Goal: Task Accomplishment & Management: Manage account settings

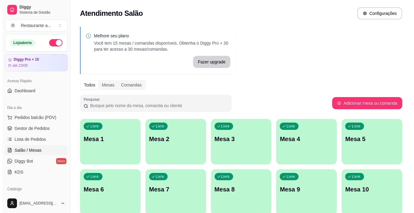
scroll to position [61, 0]
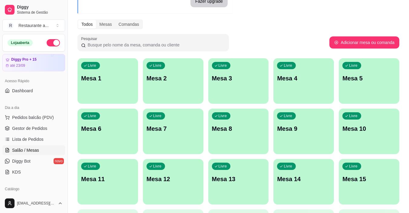
click at [297, 73] on div "Livre Mesa 4" at bounding box center [304, 77] width 61 height 38
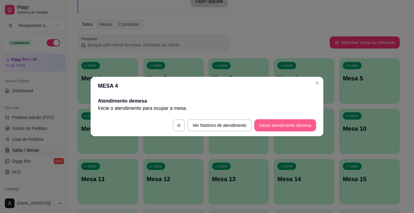
click at [281, 123] on button "Iniciar atendimento de mesa" at bounding box center [285, 125] width 62 height 12
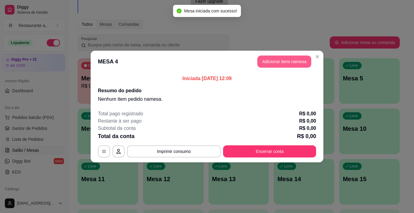
click at [291, 56] on button "Adicionar itens na mesa" at bounding box center [284, 61] width 54 height 12
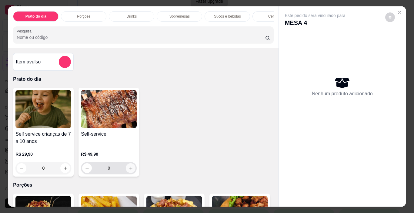
click at [129, 169] on icon "increase-product-quantity" at bounding box center [131, 168] width 5 height 5
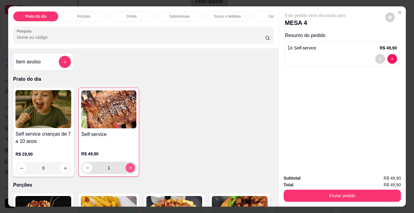
click at [128, 169] on icon "increase-product-quantity" at bounding box center [130, 167] width 5 height 5
type input "3"
click at [230, 16] on p "Sucos e bebidas" at bounding box center [227, 16] width 27 height 5
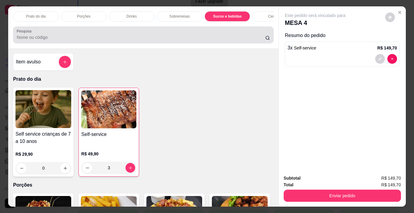
scroll to position [15, 0]
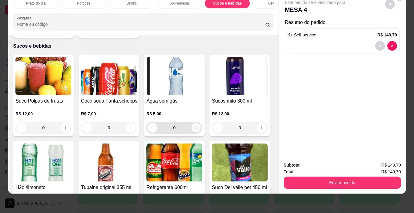
click at [195, 125] on icon "increase-product-quantity" at bounding box center [196, 127] width 5 height 5
type input "1"
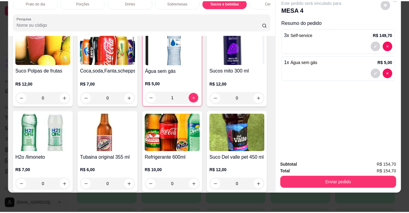
scroll to position [763, 0]
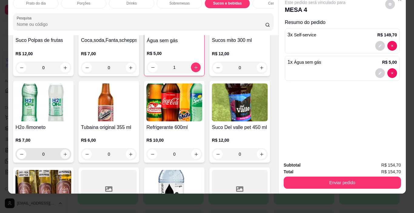
click at [68, 152] on icon "increase-product-quantity" at bounding box center [65, 154] width 5 height 5
type input "1"
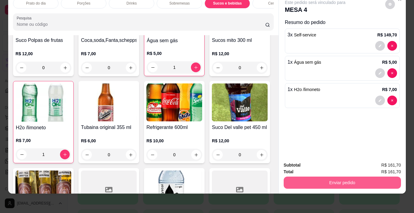
click at [339, 178] on button "Enviar pedido" at bounding box center [342, 182] width 117 height 12
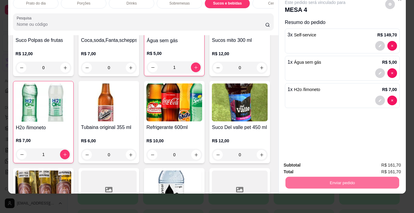
click at [328, 162] on button "Não registrar e enviar pedido" at bounding box center [322, 163] width 61 height 11
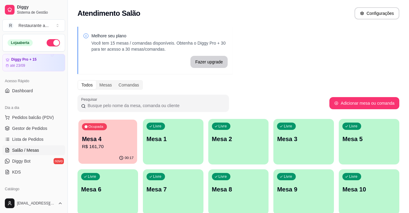
click at [114, 148] on p "R$ 161,70" at bounding box center [108, 146] width 52 height 7
click at [102, 139] on p "Mesa 4" at bounding box center [108, 139] width 52 height 8
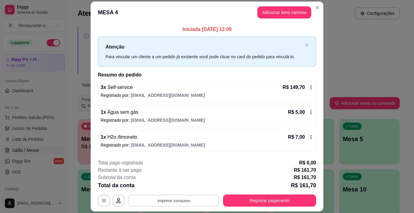
click at [172, 199] on button "Imprimir consumo" at bounding box center [174, 200] width 91 height 12
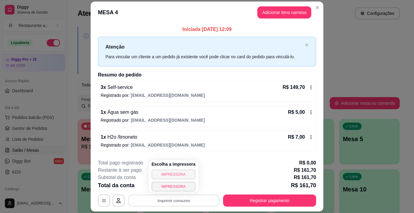
click at [175, 173] on button "IMPRESSORA" at bounding box center [174, 174] width 44 height 10
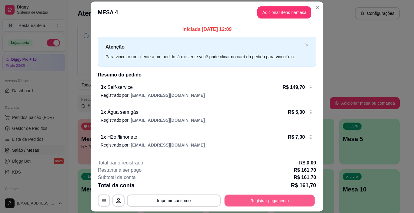
click at [259, 201] on button "Registrar pagamento" at bounding box center [270, 200] width 90 height 12
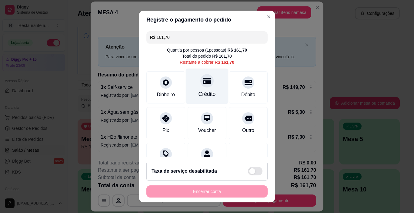
click at [202, 89] on div "Crédito" at bounding box center [207, 86] width 43 height 35
type input "R$ 0,00"
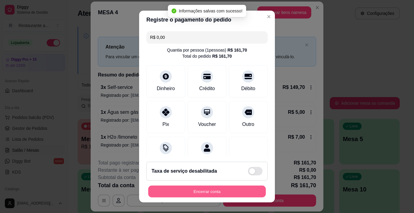
click at [204, 190] on button "Encerrar conta" at bounding box center [207, 191] width 118 height 12
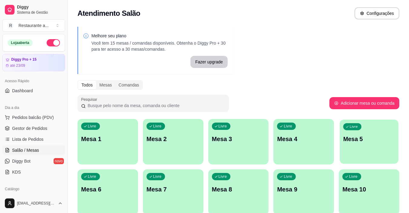
click at [353, 139] on p "Mesa 5" at bounding box center [370, 139] width 52 height 8
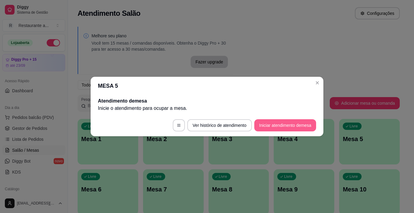
click at [278, 124] on button "Iniciar atendimento de mesa" at bounding box center [285, 125] width 62 height 12
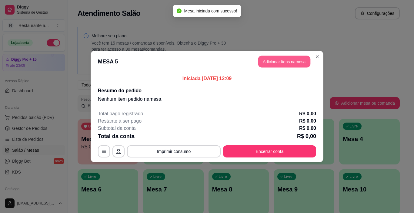
click at [290, 62] on button "Adicionar itens na mesa" at bounding box center [284, 62] width 52 height 12
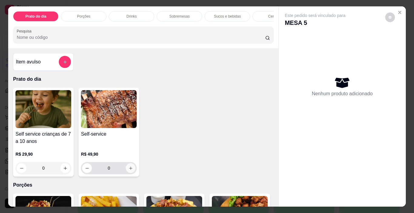
click at [129, 169] on icon "increase-product-quantity" at bounding box center [131, 168] width 5 height 5
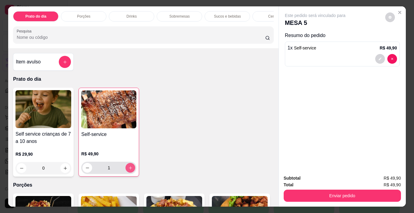
click at [129, 169] on icon "increase-product-quantity" at bounding box center [130, 167] width 5 height 5
click at [129, 169] on icon "increase-product-quantity" at bounding box center [130, 167] width 3 height 3
type input "4"
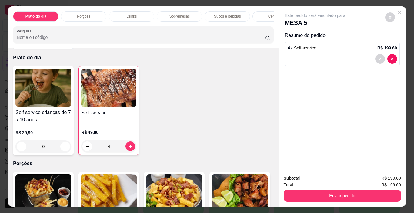
scroll to position [30, 0]
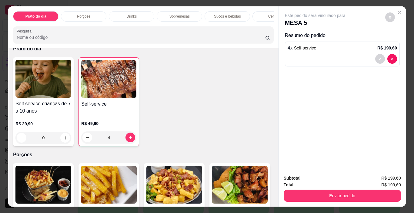
click at [221, 15] on p "Sucos e bebidas" at bounding box center [227, 16] width 27 height 5
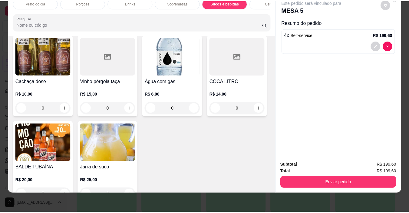
scroll to position [884, 0]
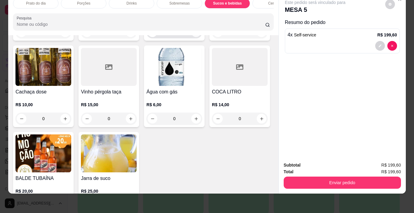
click at [194, 35] on icon "increase-product-quantity" at bounding box center [196, 32] width 5 height 5
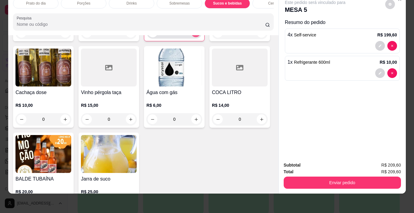
click at [194, 35] on icon "increase-product-quantity" at bounding box center [196, 32] width 5 height 5
type input "2"
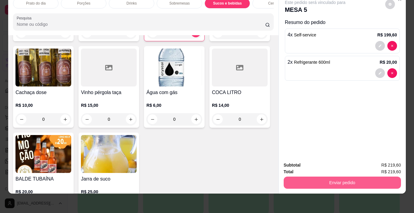
click at [325, 178] on button "Enviar pedido" at bounding box center [342, 182] width 117 height 12
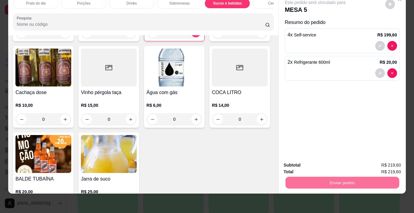
click at [380, 161] on button "Sim, quero registrar" at bounding box center [380, 163] width 44 height 11
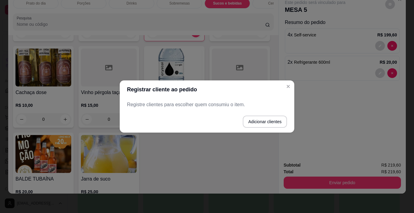
click at [159, 105] on p "Registre clientes para escolher quem consumiu o item." at bounding box center [207, 104] width 160 height 7
click at [263, 122] on button "Adicionar clientes" at bounding box center [265, 121] width 44 height 12
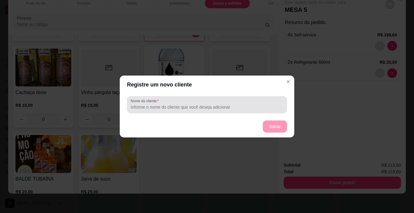
click at [146, 104] on input "Nome do cliente" at bounding box center [207, 107] width 153 height 6
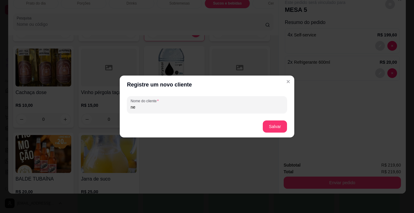
type input "n"
type input "NEUSA"
click at [271, 126] on button "Salvar" at bounding box center [275, 127] width 24 height 12
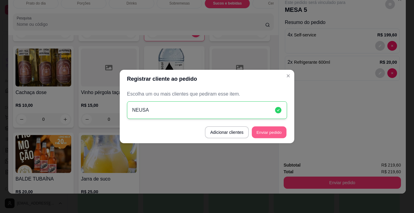
click at [270, 130] on button "Enviar pedido" at bounding box center [269, 132] width 35 height 12
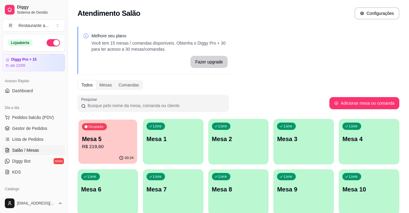
click at [113, 144] on p "R$ 219,60" at bounding box center [108, 146] width 52 height 7
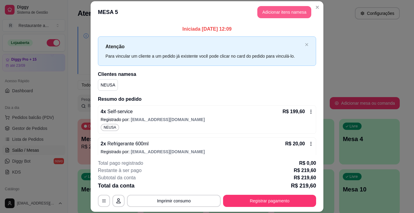
click at [282, 9] on button "Adicionar itens na mesa" at bounding box center [284, 12] width 54 height 12
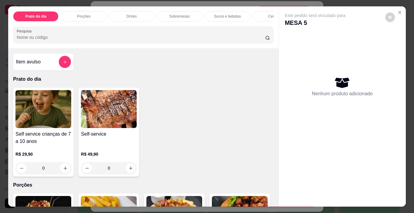
click at [228, 16] on p "Sucos e bebidas" at bounding box center [227, 16] width 27 height 5
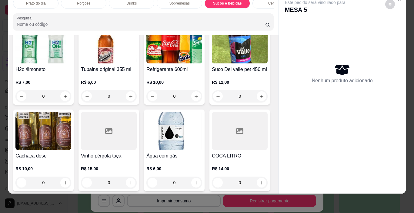
scroll to position [854, 0]
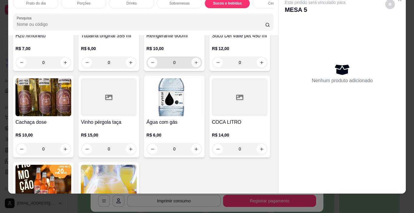
click at [194, 65] on icon "increase-product-quantity" at bounding box center [196, 62] width 5 height 5
type input "1"
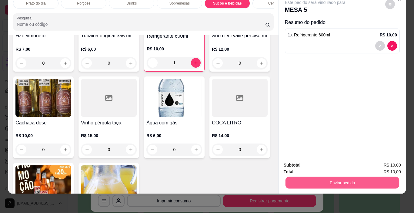
click at [341, 178] on button "Enviar pedido" at bounding box center [342, 183] width 114 height 12
click at [312, 163] on button "Não registrar e enviar pedido" at bounding box center [322, 164] width 63 height 12
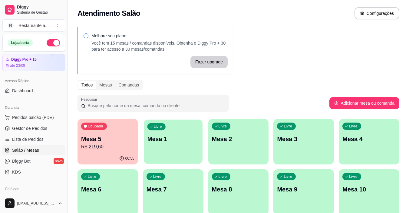
click at [162, 145] on div "Livre Mesa 1" at bounding box center [173, 137] width 59 height 37
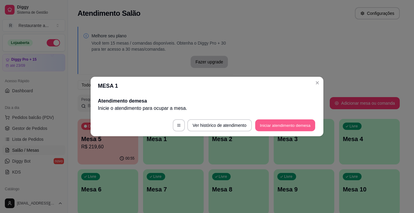
click at [287, 126] on button "Iniciar atendimento de mesa" at bounding box center [285, 125] width 60 height 12
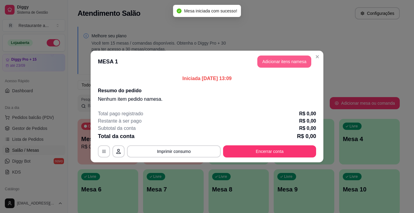
click at [280, 57] on button "Adicionar itens na mesa" at bounding box center [284, 61] width 54 height 12
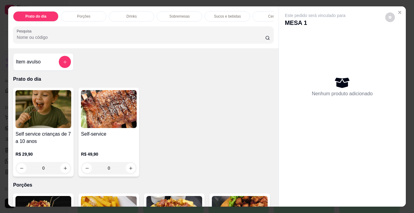
click at [232, 11] on div "Sucos e bebidas" at bounding box center [227, 16] width 45 height 10
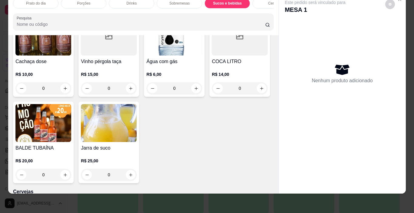
scroll to position [945, 0]
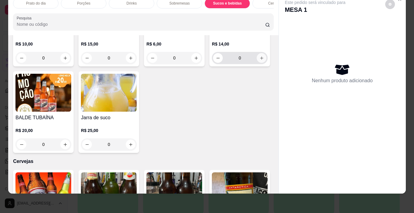
click at [259, 60] on icon "increase-product-quantity" at bounding box center [261, 58] width 5 height 5
type input "1"
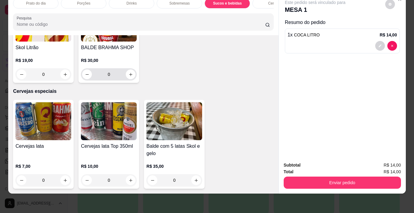
scroll to position [1291, 0]
click at [63, 178] on icon "increase-product-quantity" at bounding box center [65, 180] width 5 height 5
type input "1"
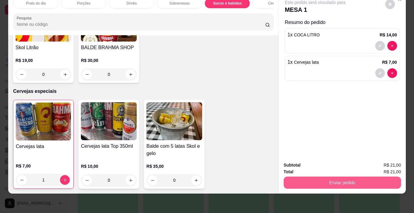
click at [337, 178] on button "Enviar pedido" at bounding box center [342, 182] width 117 height 12
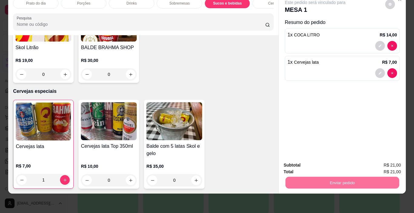
click at [319, 161] on button "Não registrar e enviar pedido" at bounding box center [322, 163] width 63 height 12
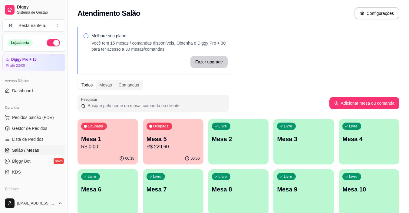
click at [298, 185] on p "Mesa 9" at bounding box center [303, 189] width 53 height 8
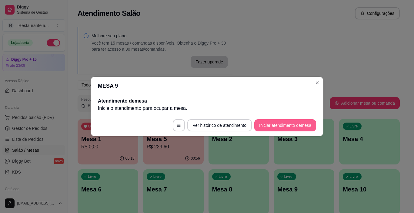
click at [280, 128] on button "Iniciar atendimento de mesa" at bounding box center [285, 125] width 62 height 12
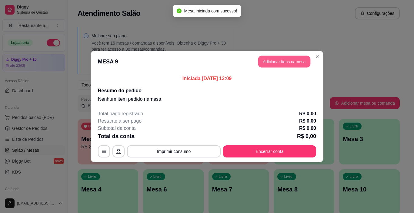
click at [282, 59] on button "Adicionar itens na mesa" at bounding box center [284, 62] width 52 height 12
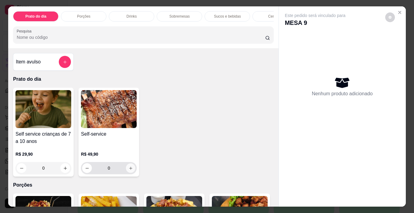
click at [130, 169] on icon "increase-product-quantity" at bounding box center [130, 167] width 3 height 3
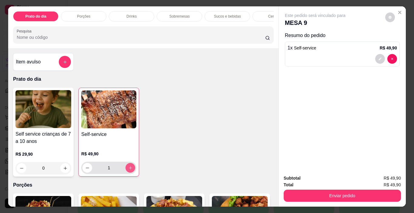
click at [130, 170] on icon "increase-product-quantity" at bounding box center [130, 167] width 5 height 5
type input "2"
click at [231, 14] on p "Sucos e bebidas" at bounding box center [227, 16] width 27 height 5
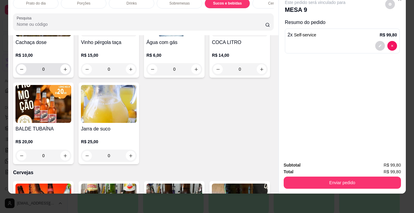
scroll to position [945, 0]
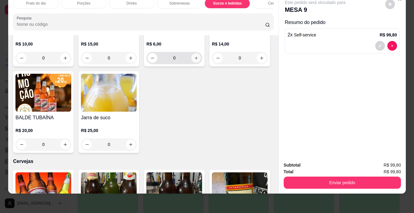
click at [194, 60] on icon "increase-product-quantity" at bounding box center [196, 58] width 5 height 5
type input "1"
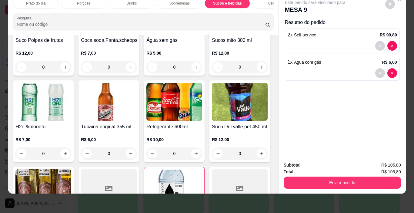
scroll to position [702, 0]
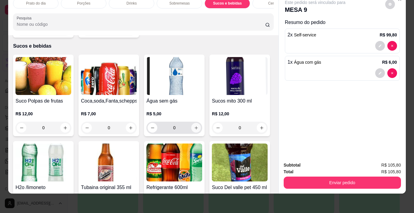
click at [195, 125] on icon "increase-product-quantity" at bounding box center [196, 127] width 5 height 5
type input "1"
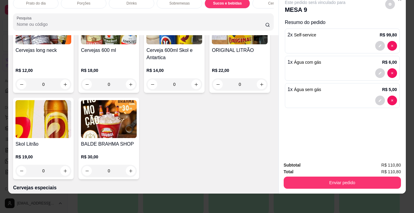
scroll to position [1127, 0]
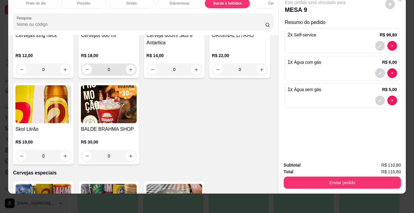
click at [130, 72] on icon "increase-product-quantity" at bounding box center [131, 69] width 5 height 5
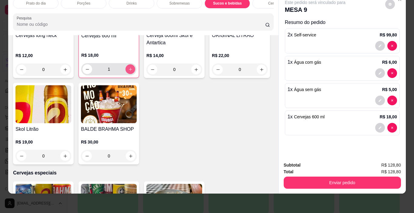
click at [130, 72] on icon "increase-product-quantity" at bounding box center [130, 69] width 5 height 5
type input "3"
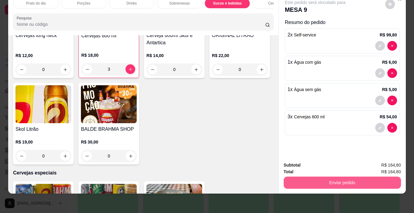
click at [345, 176] on button "Enviar pedido" at bounding box center [342, 182] width 117 height 12
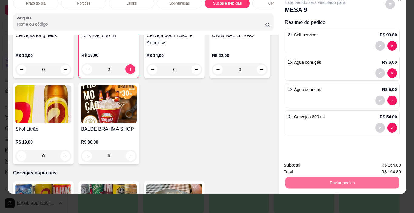
click at [374, 164] on button "Sim, quero registrar" at bounding box center [379, 164] width 45 height 12
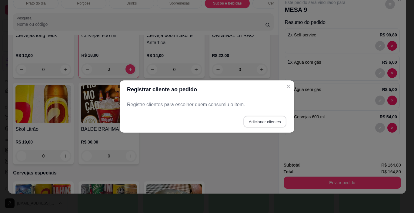
click at [268, 122] on button "Adicionar clientes" at bounding box center [264, 122] width 43 height 12
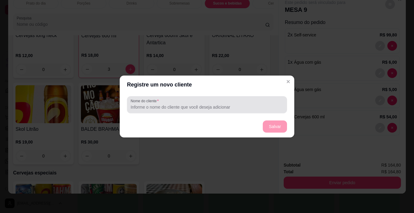
click at [176, 106] on input "Nome do cliente" at bounding box center [207, 107] width 153 height 6
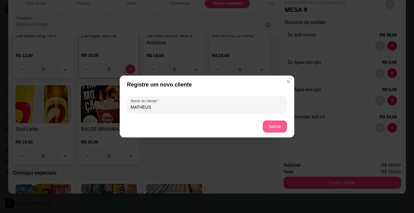
type input "MATHEUS"
click at [276, 124] on button "Salvar" at bounding box center [275, 126] width 24 height 12
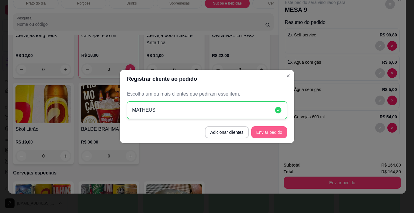
click at [264, 130] on button "Enviar pedido" at bounding box center [269, 132] width 36 height 12
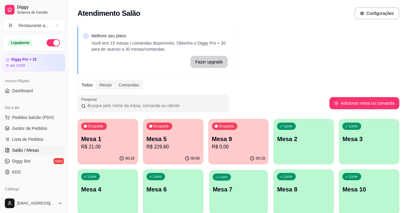
click at [227, 194] on div "Livre Mesa 7" at bounding box center [238, 188] width 59 height 37
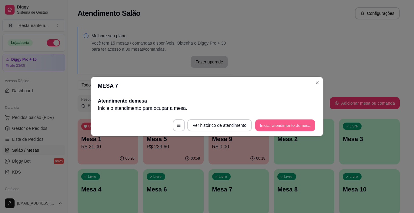
click at [285, 125] on button "Iniciar atendimento de mesa" at bounding box center [285, 125] width 60 height 12
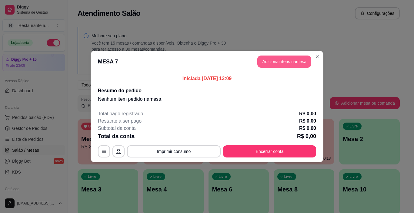
click at [279, 61] on button "Adicionar itens na mesa" at bounding box center [284, 61] width 54 height 12
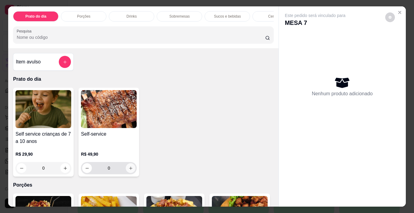
click at [129, 169] on icon "increase-product-quantity" at bounding box center [131, 168] width 5 height 5
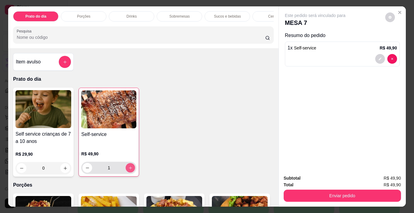
click at [128, 169] on icon "increase-product-quantity" at bounding box center [130, 167] width 5 height 5
type input "2"
click at [63, 169] on icon "increase-product-quantity" at bounding box center [65, 168] width 5 height 5
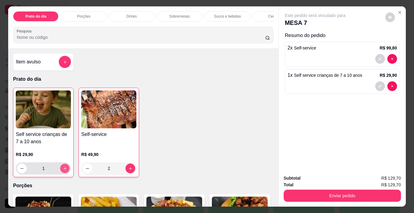
click at [63, 169] on icon "increase-product-quantity" at bounding box center [65, 168] width 5 height 5
type input "2"
click at [236, 14] on p "Sucos e bebidas" at bounding box center [227, 16] width 27 height 5
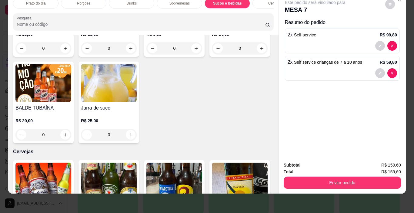
scroll to position [1036, 0]
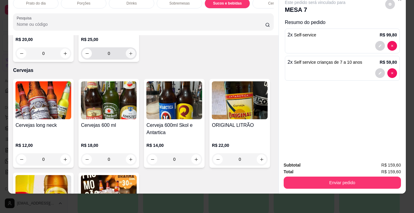
click at [129, 55] on icon "increase-product-quantity" at bounding box center [130, 53] width 3 height 3
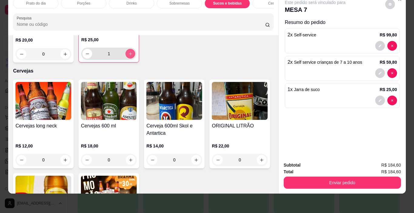
click at [130, 56] on icon "increase-product-quantity" at bounding box center [130, 54] width 5 height 5
type input "2"
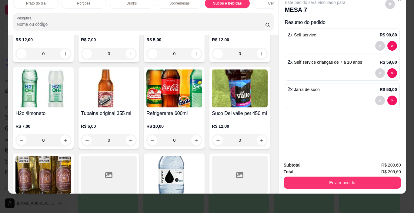
scroll to position [686, 0]
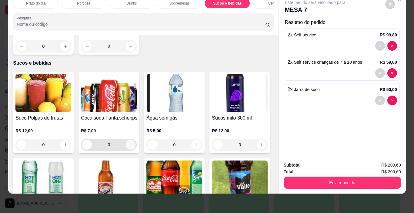
click at [130, 142] on icon "increase-product-quantity" at bounding box center [131, 144] width 5 height 5
type input "1"
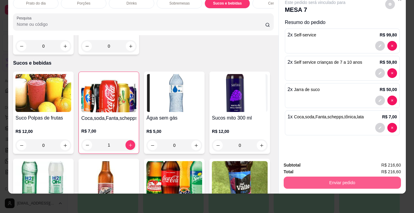
click at [339, 178] on button "Enviar pedido" at bounding box center [342, 182] width 117 height 12
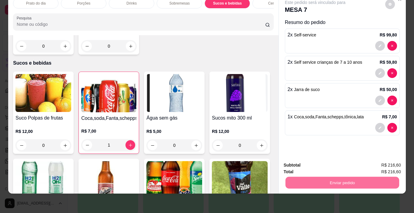
click at [332, 163] on button "Não registrar e enviar pedido" at bounding box center [322, 163] width 63 height 12
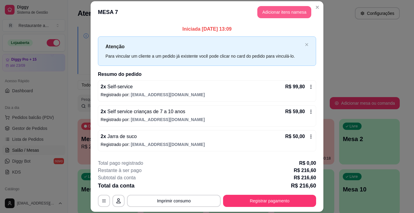
click at [283, 12] on button "Adicionar itens na mesa" at bounding box center [284, 12] width 54 height 12
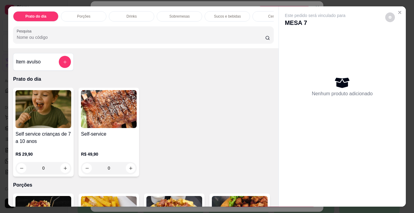
click at [187, 16] on p "Sobremesas" at bounding box center [179, 16] width 20 height 5
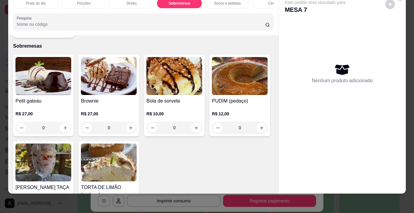
scroll to position [571, 0]
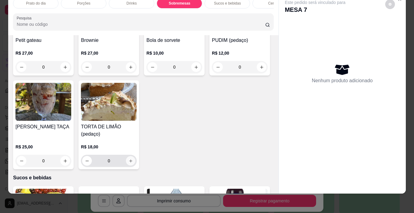
click at [133, 159] on icon "increase-product-quantity" at bounding box center [131, 161] width 5 height 5
type input "1"
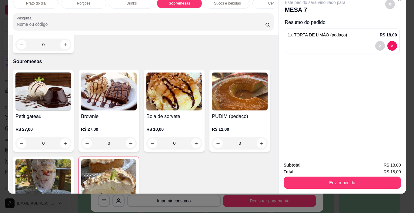
scroll to position [480, 0]
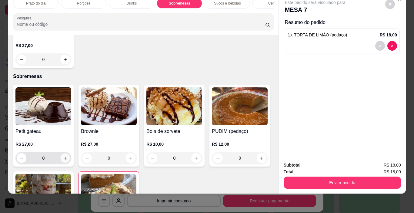
click at [63, 156] on icon "increase-product-quantity" at bounding box center [65, 158] width 5 height 5
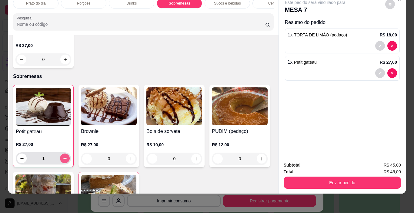
click at [63, 156] on icon "increase-product-quantity" at bounding box center [65, 158] width 5 height 5
type input "2"
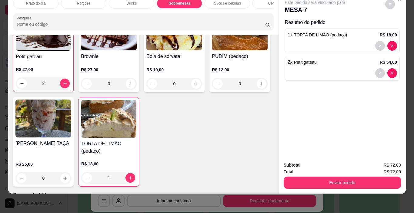
scroll to position [540, 0]
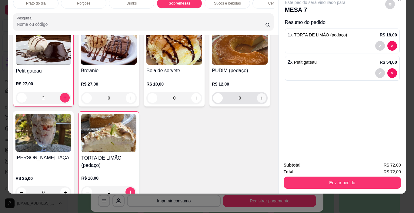
click at [259, 100] on icon "increase-product-quantity" at bounding box center [261, 98] width 5 height 5
type input "1"
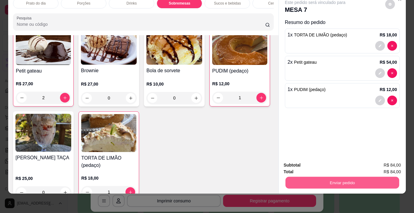
click at [336, 178] on button "Enviar pedido" at bounding box center [342, 183] width 114 height 12
click at [331, 162] on button "Não registrar e enviar pedido" at bounding box center [322, 163] width 61 height 11
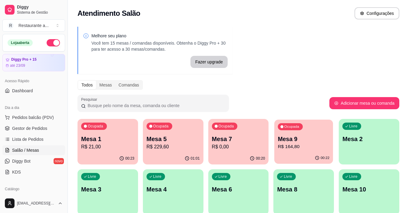
click at [310, 146] on p "R$ 164,80" at bounding box center [304, 146] width 52 height 7
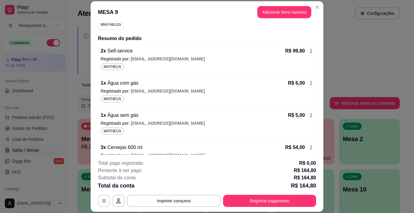
scroll to position [78, 0]
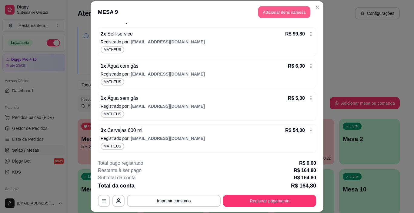
click at [281, 13] on button "Adicionar itens na mesa" at bounding box center [284, 12] width 52 height 12
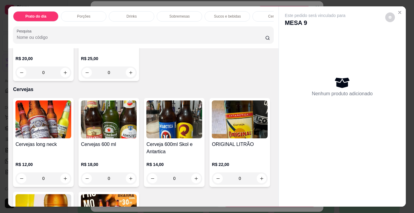
scroll to position [1031, 0]
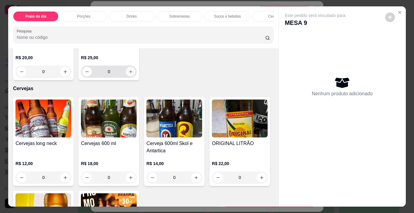
click at [129, 74] on icon "increase-product-quantity" at bounding box center [131, 71] width 5 height 5
type input "1"
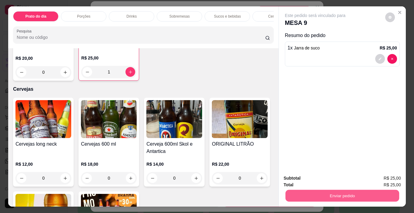
click at [345, 194] on button "Enviar pedido" at bounding box center [342, 196] width 114 height 12
click at [327, 178] on button "Não registrar e enviar pedido" at bounding box center [322, 178] width 63 height 12
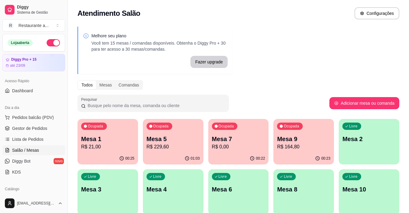
click at [295, 193] on p "Mesa 8" at bounding box center [303, 189] width 53 height 8
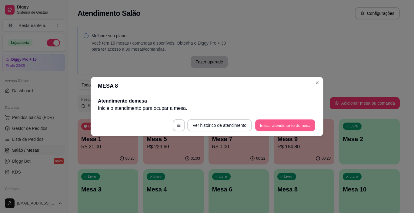
click at [284, 125] on button "Iniciar atendimento de mesa" at bounding box center [285, 125] width 60 height 12
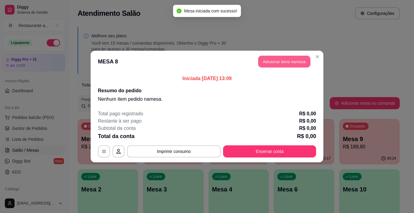
click at [289, 62] on button "Adicionar itens na mesa" at bounding box center [284, 62] width 52 height 12
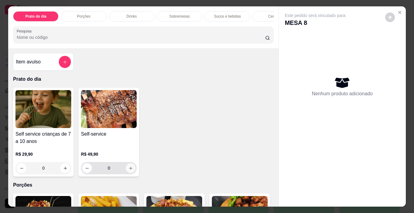
click at [129, 170] on icon "increase-product-quantity" at bounding box center [131, 168] width 5 height 5
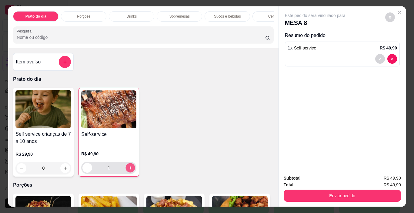
click at [128, 170] on icon "increase-product-quantity" at bounding box center [130, 167] width 5 height 5
type input "2"
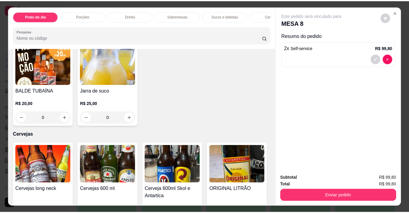
scroll to position [970, 0]
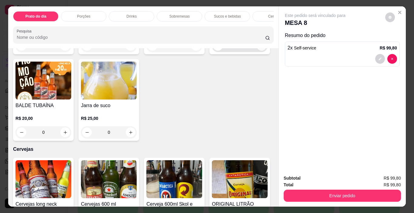
click at [259, 48] on icon "increase-product-quantity" at bounding box center [261, 46] width 5 height 5
type input "1"
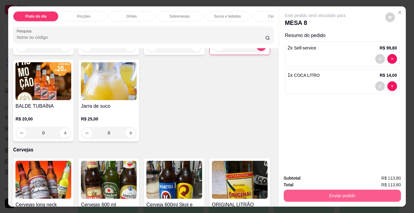
click at [343, 191] on button "Enviar pedido" at bounding box center [342, 195] width 117 height 12
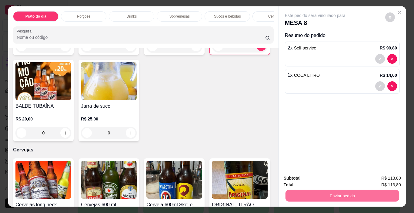
click at [329, 173] on button "Não registrar e enviar pedido" at bounding box center [322, 179] width 63 height 12
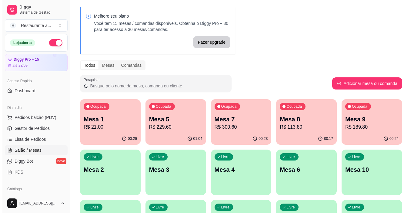
scroll to position [30, 0]
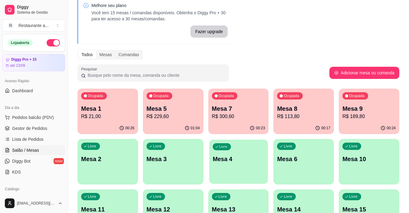
click at [234, 166] on div "Livre Mesa 4" at bounding box center [238, 157] width 59 height 37
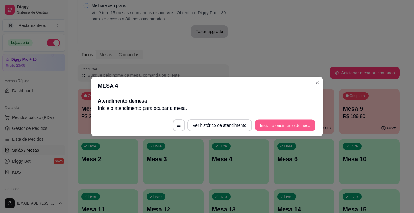
click at [270, 125] on button "Iniciar atendimento de mesa" at bounding box center [285, 125] width 60 height 12
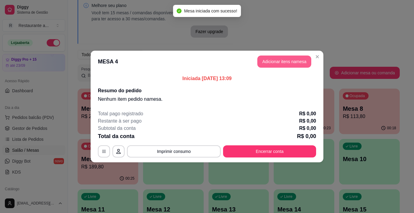
click at [267, 63] on button "Adicionar itens na mesa" at bounding box center [284, 61] width 54 height 12
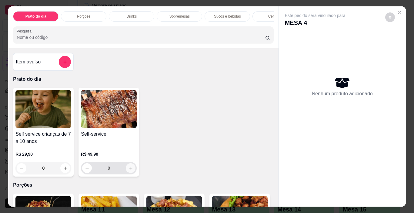
click at [129, 170] on icon "increase-product-quantity" at bounding box center [131, 168] width 5 height 5
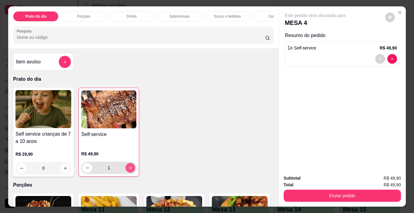
click at [129, 170] on icon "increase-product-quantity" at bounding box center [130, 167] width 5 height 5
type input "2"
click at [269, 14] on p "Cervejas" at bounding box center [275, 16] width 14 height 5
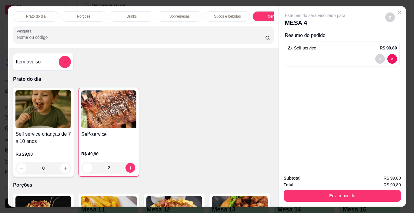
scroll to position [15, 0]
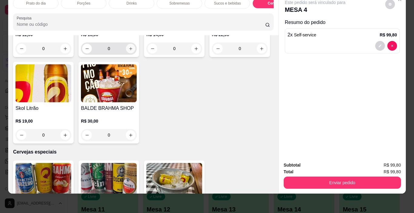
click at [129, 50] on icon "increase-product-quantity" at bounding box center [130, 48] width 3 height 3
type input "1"
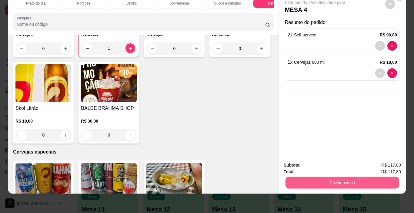
click at [347, 178] on button "Enviar pedido" at bounding box center [342, 183] width 114 height 12
click at [324, 161] on button "Não registrar e enviar pedido" at bounding box center [322, 164] width 63 height 12
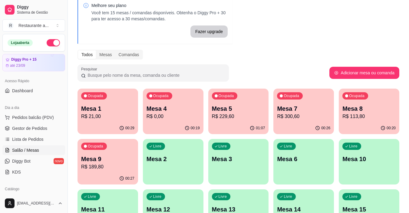
click at [246, 115] on p "R$ 229,60" at bounding box center [238, 116] width 53 height 7
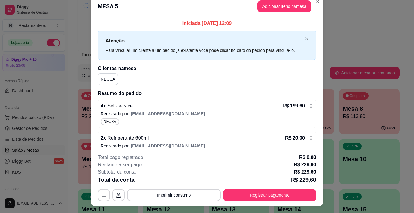
scroll to position [0, 0]
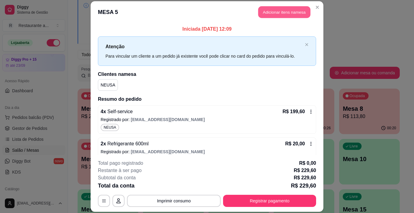
click at [286, 10] on button "Adicionar itens na mesa" at bounding box center [284, 12] width 52 height 12
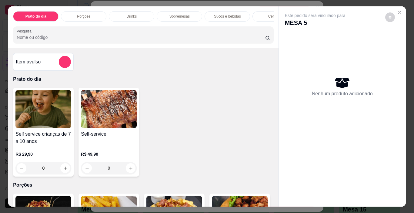
click at [179, 14] on p "Sobremesas" at bounding box center [179, 16] width 20 height 5
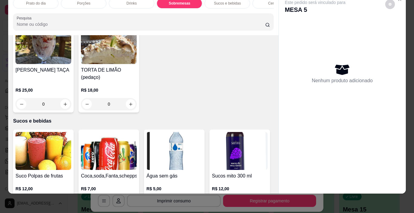
scroll to position [631, 0]
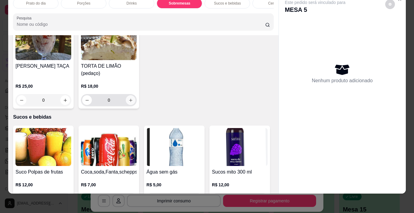
click at [132, 99] on icon "increase-product-quantity" at bounding box center [130, 100] width 3 height 3
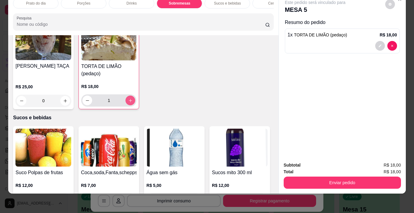
click at [133, 98] on icon "increase-product-quantity" at bounding box center [130, 100] width 5 height 5
type input "2"
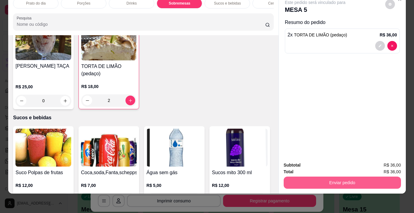
click at [339, 179] on button "Enviar pedido" at bounding box center [342, 182] width 117 height 12
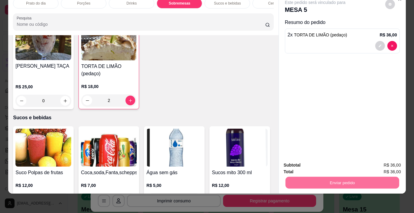
click at [318, 161] on button "Não registrar e enviar pedido" at bounding box center [322, 164] width 63 height 12
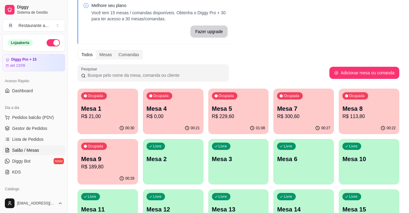
click at [109, 117] on p "R$ 21,00" at bounding box center [107, 116] width 53 height 7
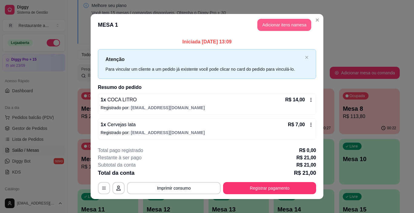
click at [288, 25] on button "Adicionar itens na mesa" at bounding box center [284, 25] width 54 height 12
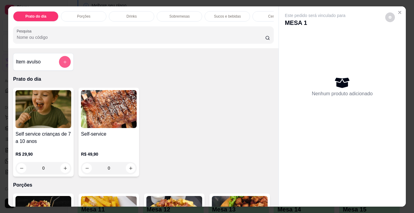
click at [63, 62] on icon "add-separate-item" at bounding box center [65, 62] width 5 height 5
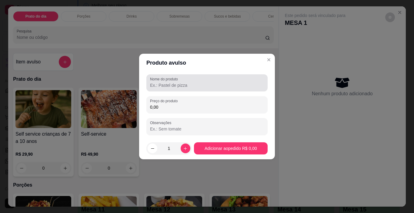
click at [169, 86] on input "Nome do produto" at bounding box center [207, 85] width 114 height 6
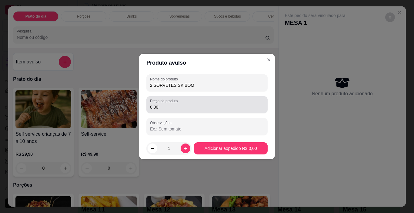
type input "2 SORVETES SKIBOM"
click at [168, 105] on input "0,00" at bounding box center [207, 107] width 114 height 6
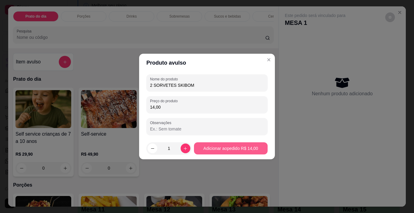
type input "14,00"
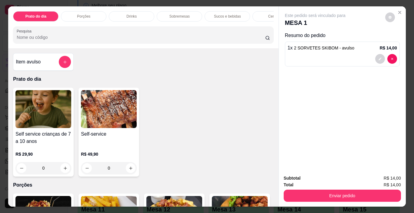
click at [227, 15] on p "Sucos e bebidas" at bounding box center [227, 16] width 27 height 5
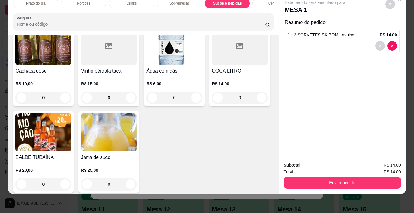
scroll to position [914, 0]
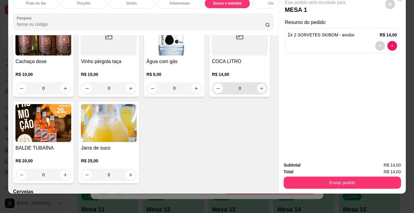
click at [259, 91] on icon "increase-product-quantity" at bounding box center [261, 88] width 5 height 5
type input "1"
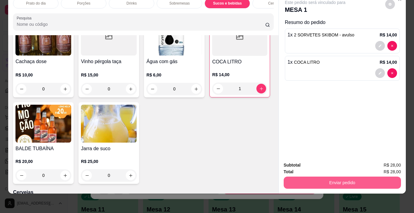
click at [326, 178] on button "Enviar pedido" at bounding box center [342, 182] width 117 height 12
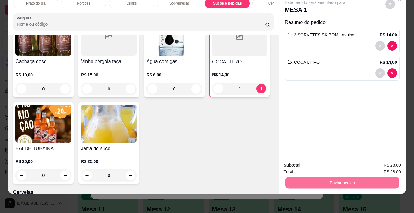
click at [330, 161] on button "Não registrar e enviar pedido" at bounding box center [322, 163] width 63 height 12
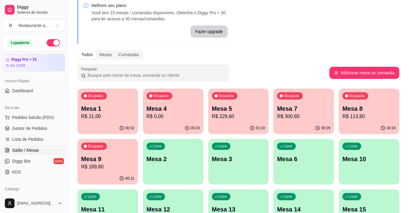
click at [360, 118] on p "R$ 113,80" at bounding box center [369, 116] width 53 height 7
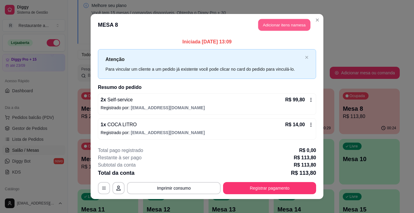
click at [285, 23] on button "Adicionar itens na mesa" at bounding box center [284, 25] width 52 height 12
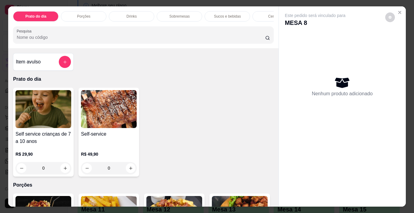
click at [180, 14] on p "Sobremesas" at bounding box center [179, 16] width 20 height 5
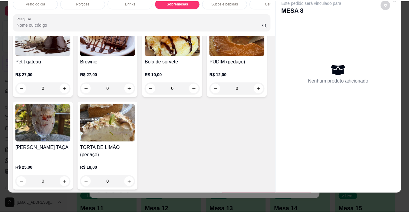
scroll to position [571, 0]
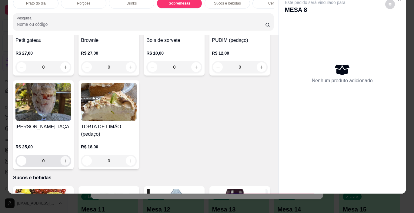
click at [68, 159] on icon "increase-product-quantity" at bounding box center [65, 161] width 5 height 5
type input "1"
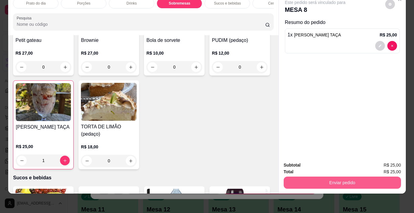
click at [345, 178] on button "Enviar pedido" at bounding box center [342, 182] width 117 height 12
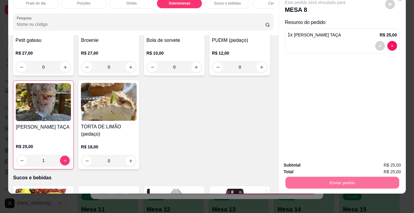
click at [328, 162] on button "Não registrar e enviar pedido" at bounding box center [322, 163] width 63 height 12
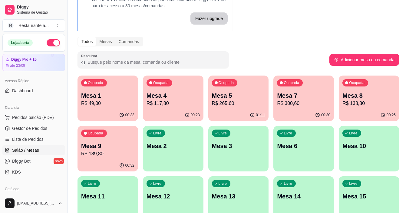
scroll to position [30, 0]
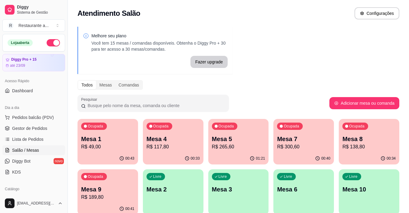
click at [370, 146] on p "R$ 138,80" at bounding box center [369, 146] width 53 height 7
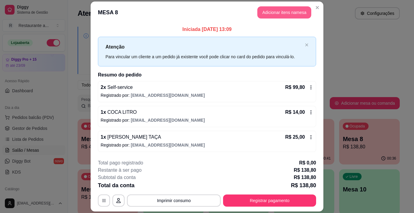
click at [290, 11] on button "Adicionar itens na mesa" at bounding box center [284, 12] width 54 height 12
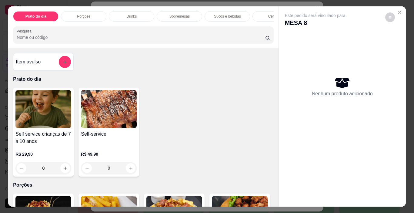
click at [225, 15] on p "Sucos e bebidas" at bounding box center [227, 16] width 27 height 5
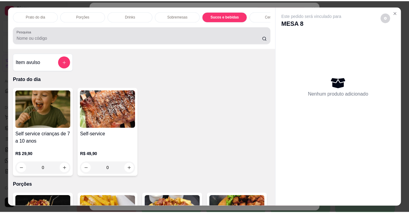
scroll to position [15, 0]
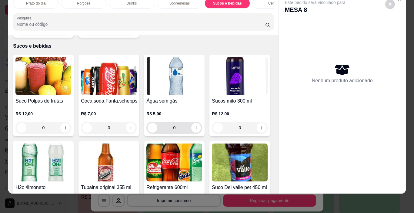
click at [198, 122] on div "0" at bounding box center [174, 128] width 53 height 12
click at [195, 126] on icon "increase-product-quantity" at bounding box center [196, 127] width 3 height 3
type input "1"
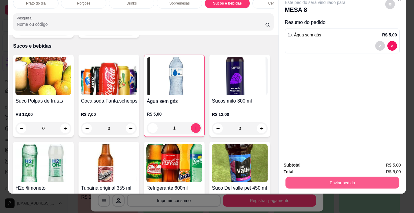
click at [338, 177] on button "Enviar pedido" at bounding box center [342, 183] width 114 height 12
click at [324, 163] on button "Não registrar e enviar pedido" at bounding box center [322, 163] width 61 height 11
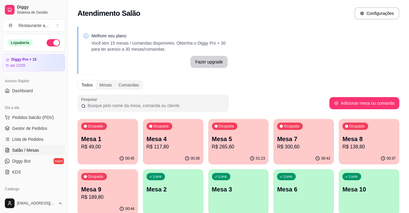
click at [108, 134] on div "Ocupada Mesa 1 R$ 49,00" at bounding box center [108, 136] width 61 height 34
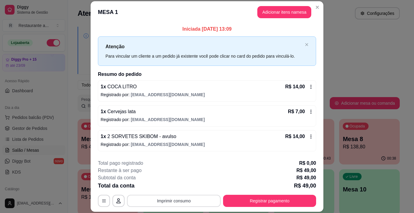
click at [171, 200] on button "Imprimir consumo" at bounding box center [174, 201] width 94 height 12
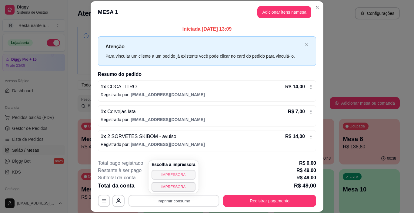
click at [178, 173] on button "IMPRESSORA" at bounding box center [174, 175] width 44 height 10
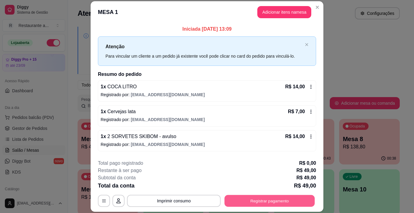
click at [267, 199] on button "Registrar pagamento" at bounding box center [270, 201] width 90 height 12
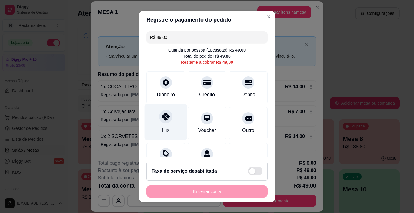
click at [166, 127] on div "Pix" at bounding box center [166, 121] width 43 height 35
type input "R$ 0,00"
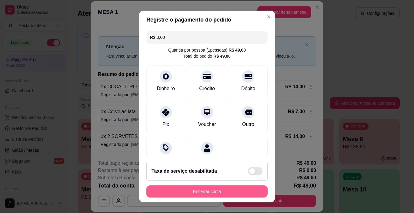
click at [207, 191] on button "Encerrar conta" at bounding box center [206, 191] width 121 height 12
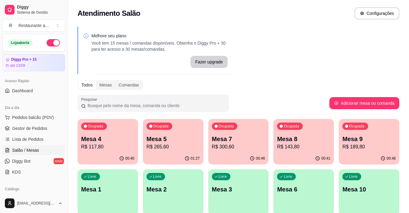
click at [250, 143] on p "R$ 300,60" at bounding box center [238, 146] width 53 height 7
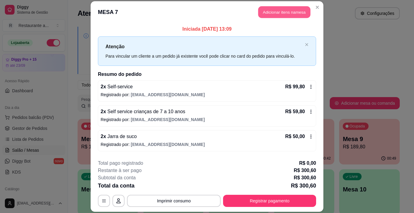
click at [270, 10] on button "Adicionar itens na mesa" at bounding box center [284, 12] width 52 height 12
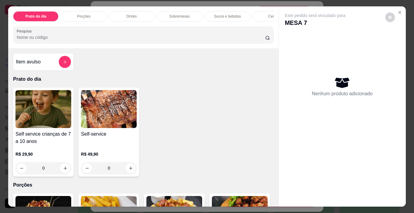
click at [228, 14] on p "Sucos e bebidas" at bounding box center [227, 16] width 27 height 5
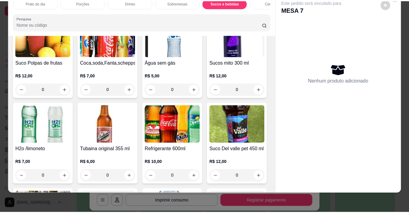
scroll to position [763, 0]
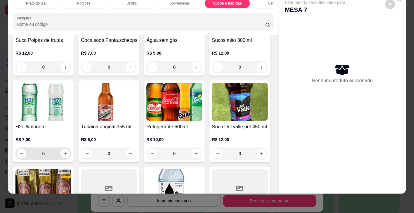
click at [68, 151] on icon "increase-product-quantity" at bounding box center [65, 153] width 5 height 5
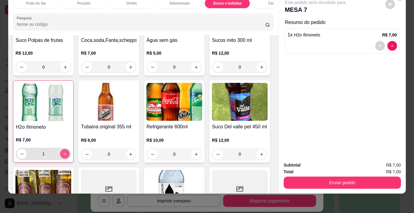
type input "1"
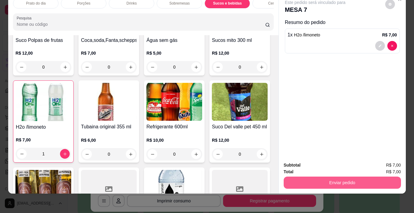
click at [350, 178] on button "Enviar pedido" at bounding box center [342, 182] width 117 height 12
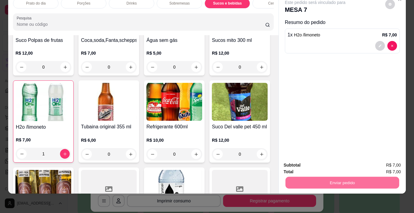
click at [322, 163] on button "Não registrar e enviar pedido" at bounding box center [322, 164] width 63 height 12
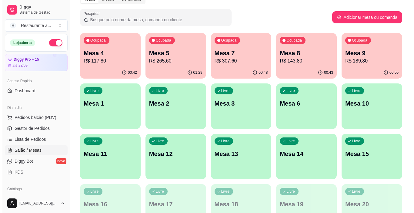
scroll to position [91, 0]
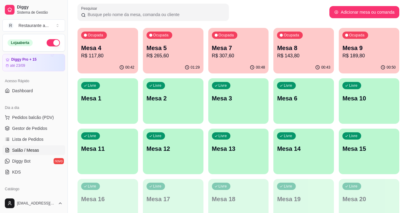
click at [234, 54] on p "R$ 307,60" at bounding box center [238, 55] width 53 height 7
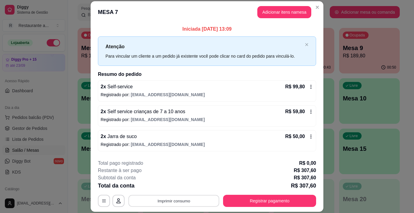
click at [170, 201] on button "Imprimir consumo" at bounding box center [174, 201] width 91 height 12
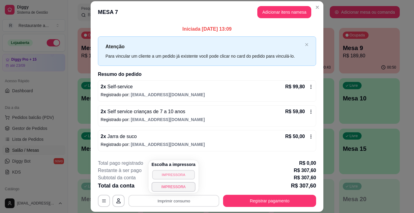
click at [178, 173] on button "IMPRESSORA" at bounding box center [173, 174] width 42 height 9
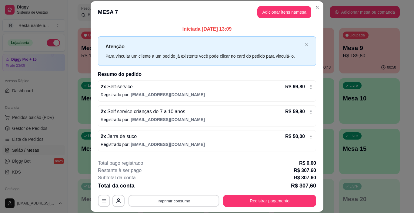
click at [171, 201] on button "Imprimir consumo" at bounding box center [174, 201] width 91 height 12
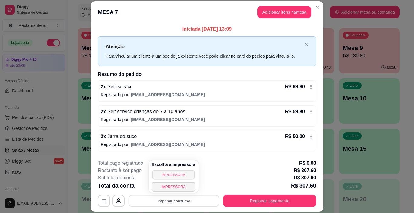
click at [177, 174] on button "IMPRESSORA" at bounding box center [173, 174] width 42 height 9
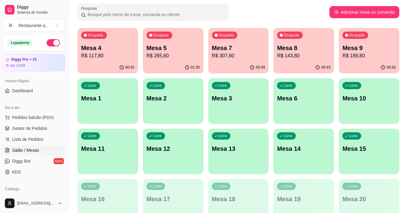
click at [116, 51] on p "Mesa 4" at bounding box center [107, 48] width 53 height 8
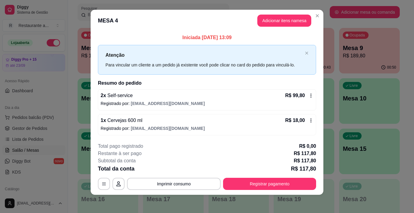
scroll to position [5, 0]
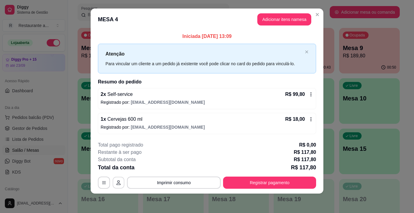
click at [117, 181] on icon "button" at bounding box center [118, 182] width 4 height 5
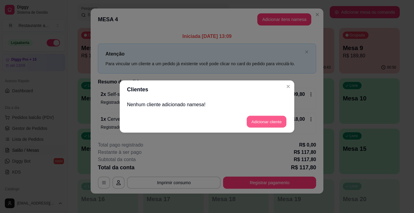
click at [261, 120] on button "Adicionar cliente" at bounding box center [267, 122] width 40 height 12
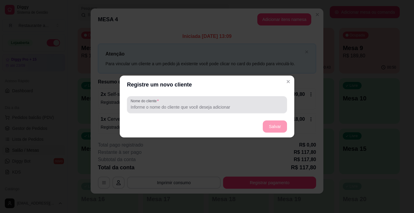
click at [162, 100] on div at bounding box center [207, 105] width 153 height 12
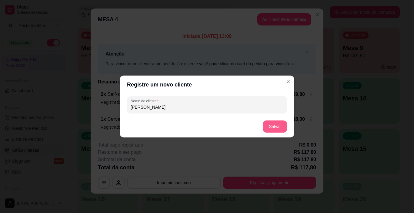
type input "[PERSON_NAME]"
click at [270, 126] on button "Salvar" at bounding box center [275, 127] width 24 height 12
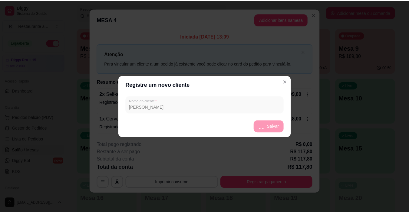
scroll to position [0, 0]
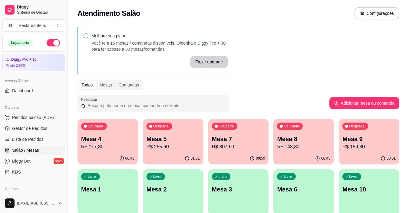
click at [312, 143] on p "R$ 143,80" at bounding box center [303, 146] width 53 height 7
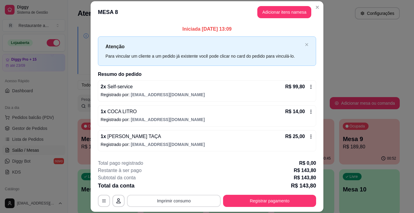
click at [179, 198] on button "Imprimir consumo" at bounding box center [174, 201] width 94 height 12
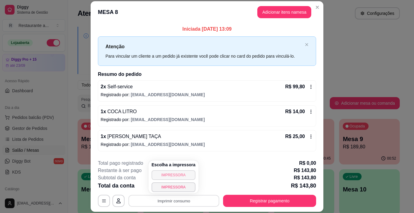
click at [178, 173] on button "IMPRESSORA" at bounding box center [174, 175] width 44 height 10
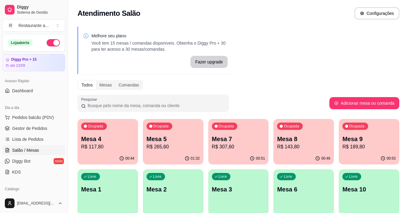
click at [189, 136] on p "Mesa 5" at bounding box center [173, 139] width 53 height 8
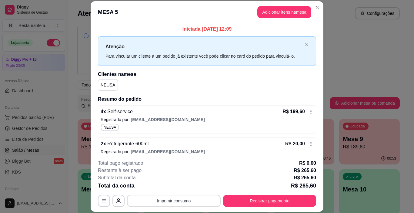
click at [174, 201] on button "Imprimir consumo" at bounding box center [174, 201] width 94 height 12
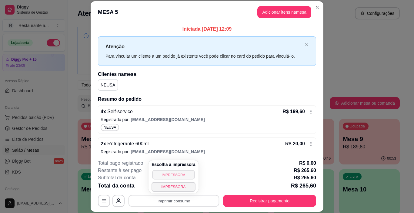
click at [177, 175] on button "IMPRESSORA" at bounding box center [173, 174] width 42 height 9
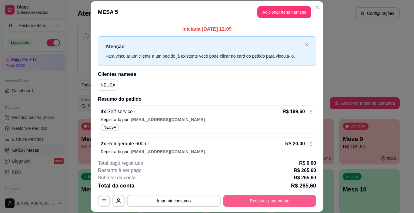
click at [267, 199] on button "Registrar pagamento" at bounding box center [269, 201] width 93 height 12
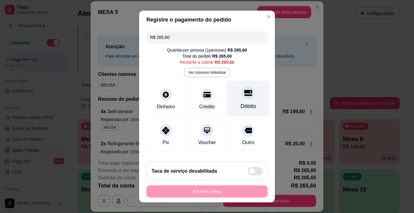
click at [241, 103] on div "Débito" at bounding box center [248, 106] width 15 height 8
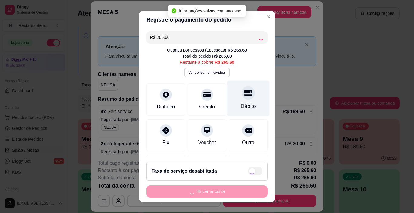
type input "R$ 0,00"
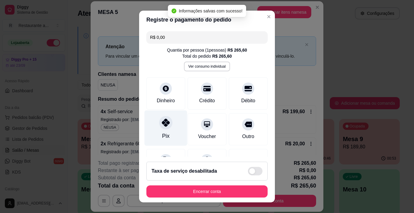
click at [160, 130] on div "Pix" at bounding box center [166, 127] width 43 height 35
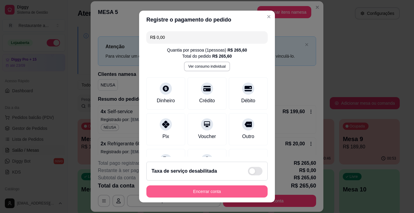
click at [209, 190] on button "Encerrar conta" at bounding box center [206, 191] width 121 height 12
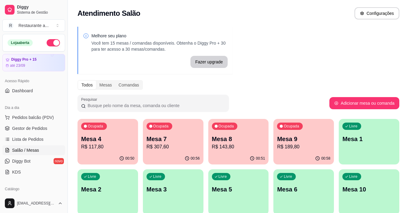
click at [227, 149] on p "R$ 143,80" at bounding box center [238, 146] width 53 height 7
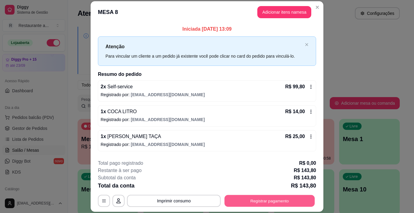
click at [243, 196] on button "Registrar pagamento" at bounding box center [270, 201] width 90 height 12
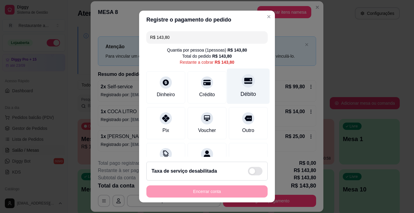
click at [244, 83] on icon at bounding box center [248, 81] width 8 height 6
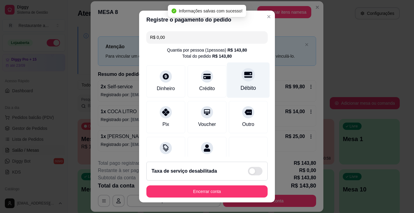
type input "R$ 0,00"
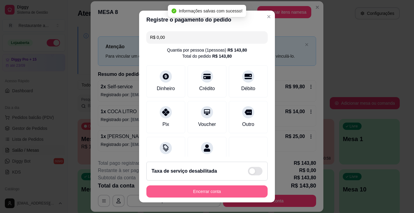
click at [197, 190] on button "Encerrar conta" at bounding box center [206, 191] width 121 height 12
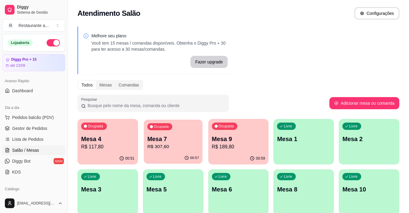
click at [171, 148] on p "R$ 307,60" at bounding box center [173, 146] width 52 height 7
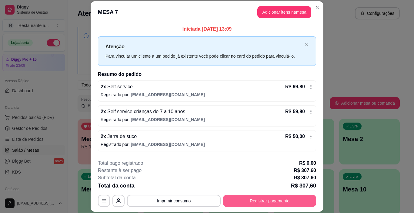
click at [266, 198] on button "Registrar pagamento" at bounding box center [269, 201] width 93 height 12
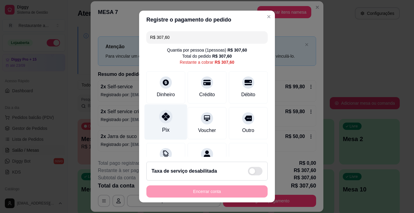
click at [166, 126] on div "Pix" at bounding box center [166, 121] width 43 height 35
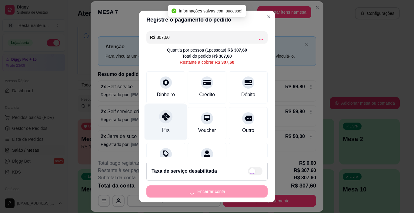
type input "R$ 0,00"
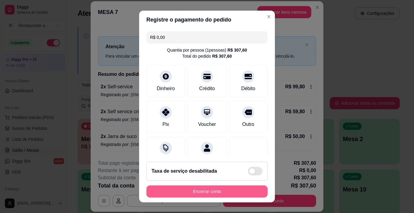
click at [205, 191] on button "Encerrar conta" at bounding box center [206, 191] width 121 height 12
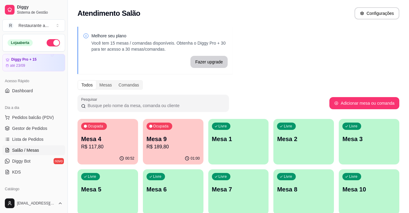
click at [110, 149] on p "R$ 117,80" at bounding box center [107, 146] width 53 height 7
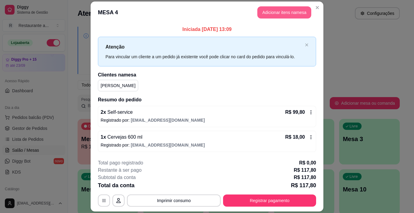
click at [286, 13] on button "Adicionar itens na mesa" at bounding box center [284, 12] width 54 height 12
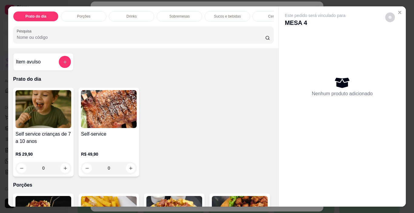
click at [179, 14] on p "Sobremesas" at bounding box center [179, 16] width 20 height 5
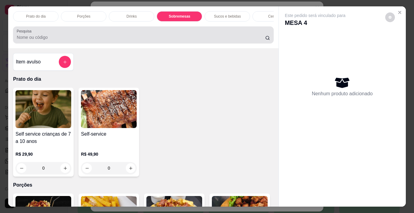
scroll to position [15, 0]
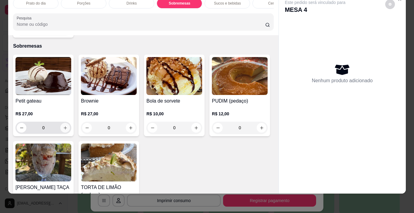
click at [63, 125] on icon "increase-product-quantity" at bounding box center [65, 127] width 5 height 5
type input "1"
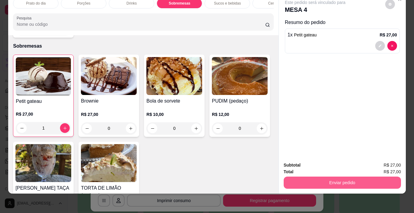
click at [349, 177] on button "Enviar pedido" at bounding box center [342, 182] width 117 height 12
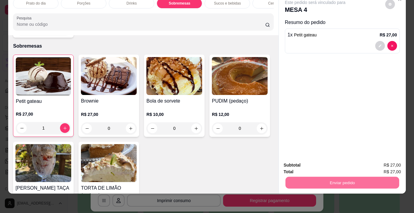
click at [320, 162] on button "Não registrar e enviar pedido" at bounding box center [322, 163] width 63 height 12
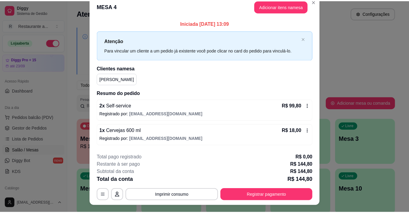
scroll to position [0, 0]
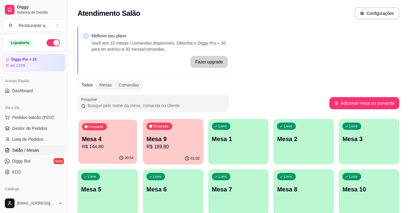
click at [107, 139] on p "Mesa 4" at bounding box center [108, 139] width 52 height 8
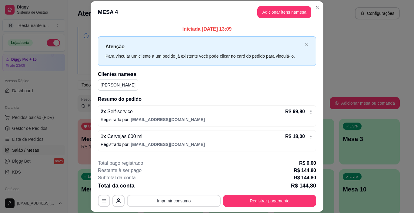
click at [175, 199] on button "Imprimir consumo" at bounding box center [174, 201] width 94 height 12
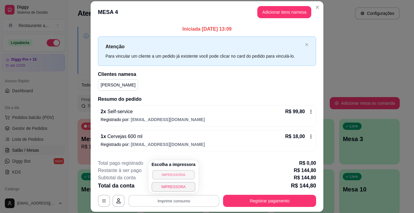
click at [170, 175] on button "IMPRESSORA" at bounding box center [173, 174] width 42 height 9
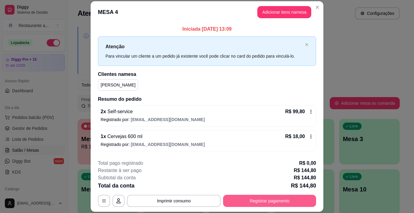
click at [264, 199] on button "Registrar pagamento" at bounding box center [269, 201] width 93 height 12
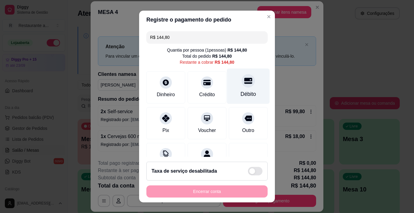
click at [243, 86] on div "Débito" at bounding box center [248, 86] width 43 height 35
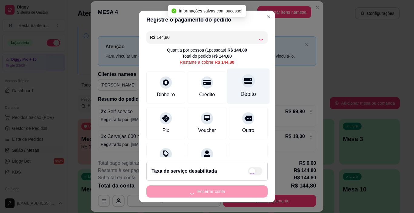
type input "R$ 0,00"
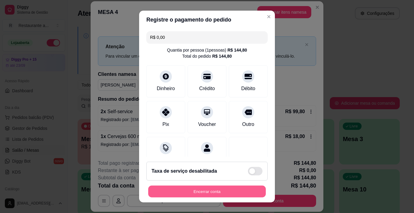
click at [206, 192] on button "Encerrar conta" at bounding box center [207, 191] width 118 height 12
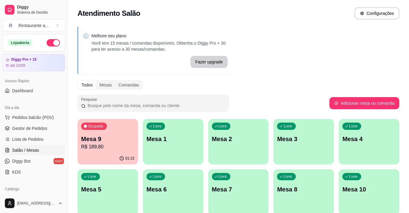
click at [120, 152] on div "Ocupada Mesa 9 R$ 189,80" at bounding box center [108, 136] width 61 height 34
click at [96, 140] on p "Mesa 9" at bounding box center [108, 139] width 52 height 8
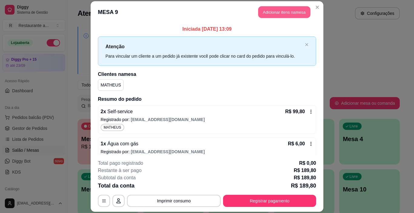
click at [274, 12] on button "Adicionar itens na mesa" at bounding box center [284, 12] width 52 height 12
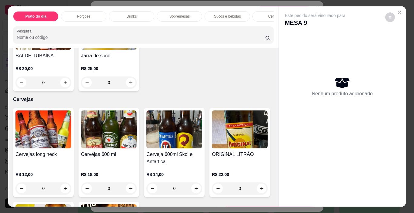
scroll to position [1091, 0]
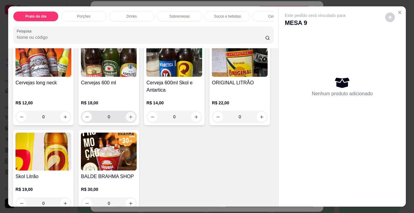
click at [129, 119] on icon "increase-product-quantity" at bounding box center [131, 117] width 5 height 5
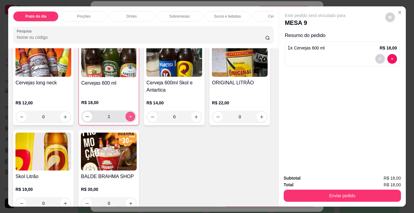
click at [128, 119] on icon "increase-product-quantity" at bounding box center [130, 116] width 5 height 5
type input "2"
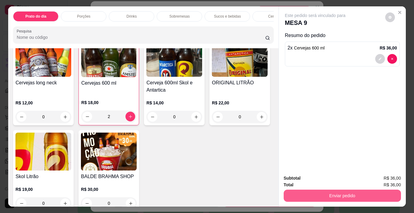
click at [348, 192] on button "Enviar pedido" at bounding box center [342, 195] width 117 height 12
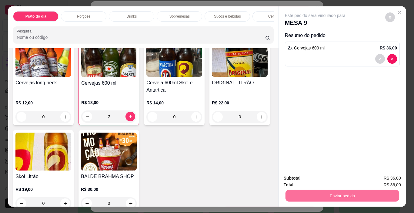
click at [332, 179] on button "Não registrar e enviar pedido" at bounding box center [322, 177] width 61 height 11
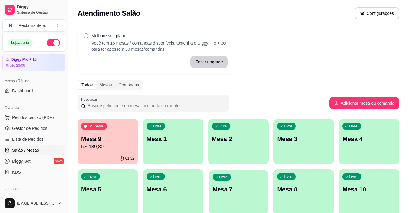
click at [226, 187] on p "Mesa 7" at bounding box center [239, 189] width 52 height 8
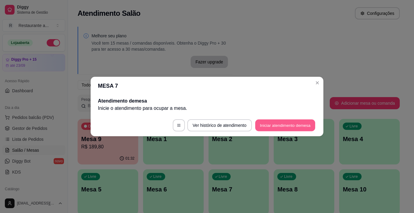
click at [277, 124] on button "Iniciar atendimento de mesa" at bounding box center [285, 125] width 60 height 12
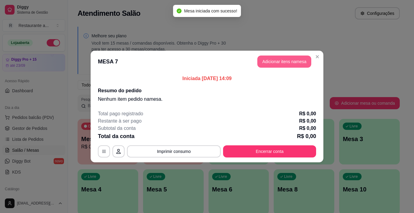
click at [282, 60] on button "Adicionar itens na mesa" at bounding box center [284, 61] width 54 height 12
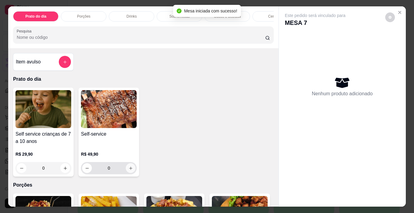
click at [129, 170] on icon "increase-product-quantity" at bounding box center [131, 168] width 5 height 5
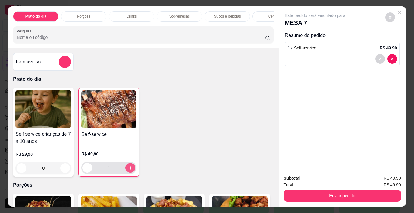
click at [129, 169] on icon "increase-product-quantity" at bounding box center [130, 167] width 3 height 3
type input "3"
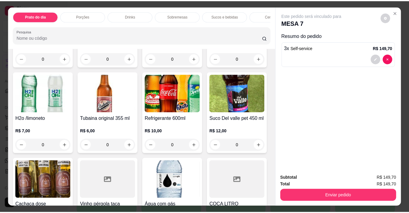
scroll to position [849, 0]
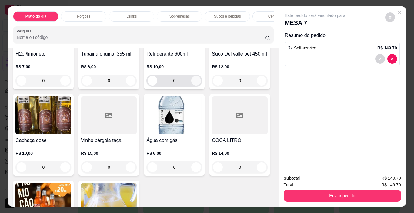
click at [194, 83] on icon "increase-product-quantity" at bounding box center [196, 81] width 5 height 5
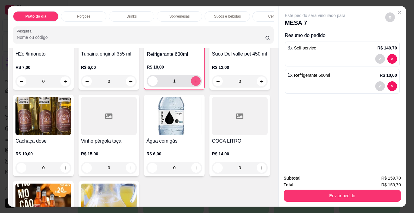
click at [194, 83] on icon "increase-product-quantity" at bounding box center [196, 81] width 5 height 5
type input "2"
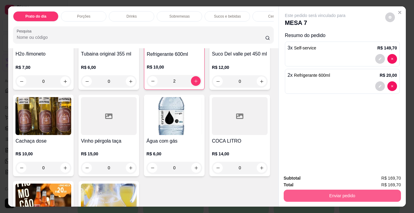
click at [336, 193] on button "Enviar pedido" at bounding box center [342, 195] width 117 height 12
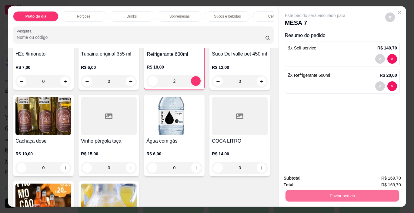
click at [366, 176] on button "Sim, quero registrar" at bounding box center [380, 177] width 44 height 11
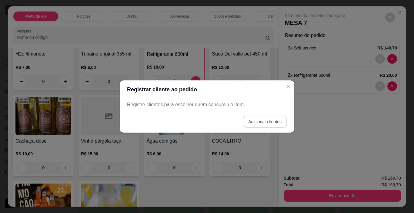
click at [274, 120] on button "Adicionar clientes" at bounding box center [265, 121] width 44 height 12
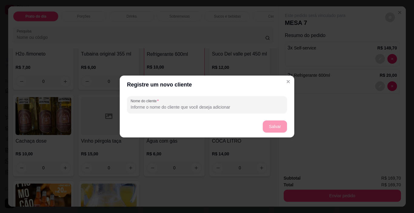
click at [149, 107] on input "Nome do cliente" at bounding box center [207, 107] width 153 height 6
type input "[PERSON_NAME]"
click at [270, 126] on button "Salvar" at bounding box center [275, 126] width 24 height 12
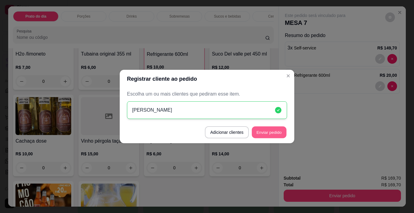
click at [275, 131] on button "Enviar pedido" at bounding box center [269, 132] width 35 height 12
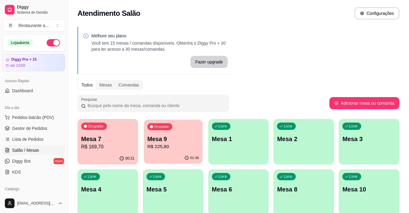
click at [179, 141] on p "Mesa 9" at bounding box center [173, 139] width 52 height 8
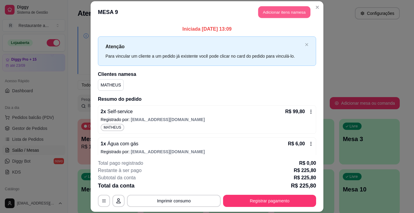
click at [284, 12] on button "Adicionar itens na mesa" at bounding box center [284, 12] width 52 height 12
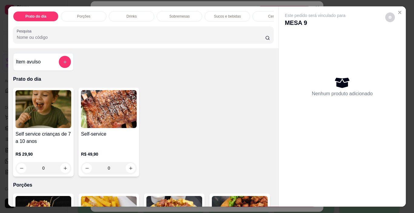
click at [182, 15] on p "Sobremesas" at bounding box center [179, 16] width 20 height 5
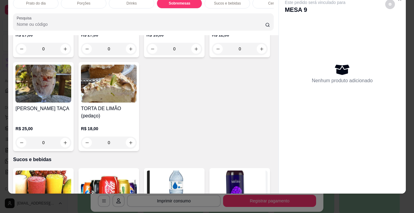
scroll to position [601, 0]
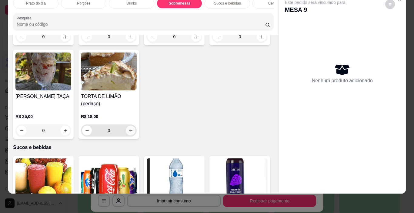
click at [135, 125] on button "increase-product-quantity" at bounding box center [131, 130] width 10 height 10
type input "1"
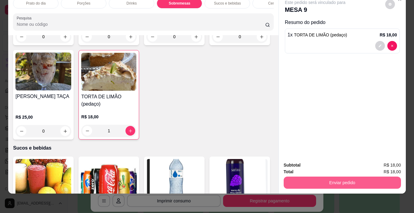
click at [336, 176] on button "Enviar pedido" at bounding box center [342, 182] width 117 height 12
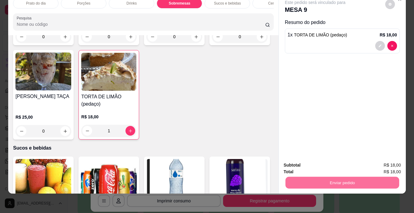
click at [330, 162] on button "Não registrar e enviar pedido" at bounding box center [322, 162] width 61 height 11
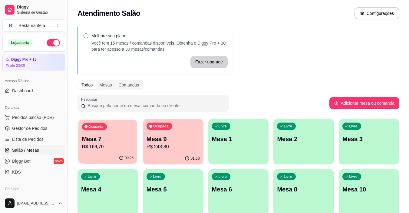
click at [92, 137] on p "Mesa 7" at bounding box center [108, 139] width 52 height 8
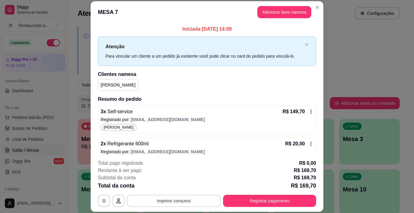
click at [173, 200] on button "Imprimir consumo" at bounding box center [174, 201] width 94 height 12
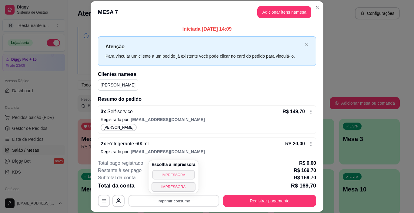
click at [174, 174] on button "IMPRESSORA" at bounding box center [173, 174] width 42 height 9
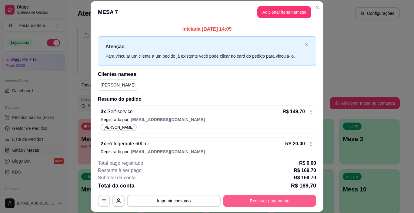
click at [264, 200] on button "Registrar pagamento" at bounding box center [269, 201] width 93 height 12
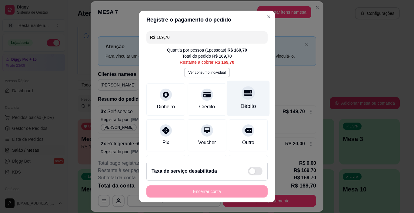
click at [241, 103] on div "Débito" at bounding box center [248, 106] width 15 height 8
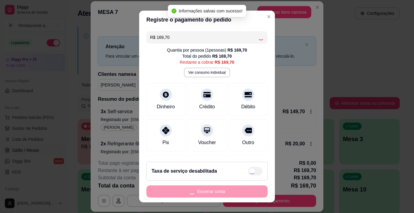
type input "R$ 0,00"
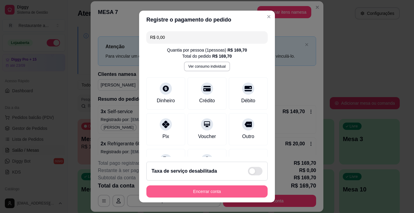
click at [210, 188] on button "Encerrar conta" at bounding box center [206, 191] width 121 height 12
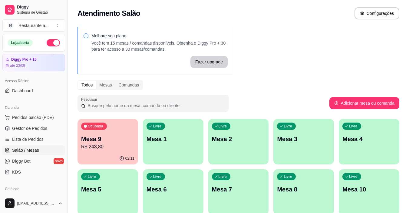
click at [110, 144] on p "R$ 243,80" at bounding box center [107, 146] width 53 height 7
click at [114, 144] on p "R$ 243,80" at bounding box center [108, 146] width 52 height 7
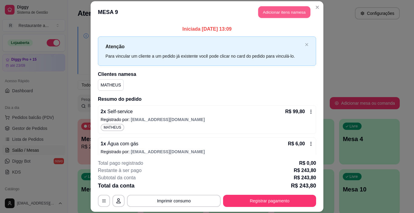
click at [286, 10] on button "Adicionar itens na mesa" at bounding box center [284, 12] width 52 height 12
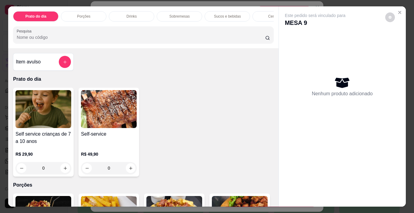
click at [176, 14] on p "Sobremesas" at bounding box center [179, 16] width 20 height 5
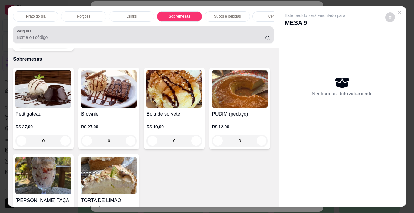
scroll to position [15, 0]
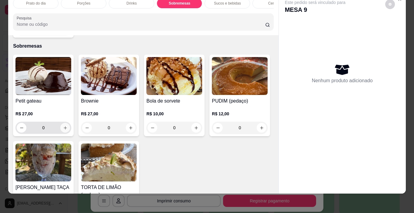
click at [63, 125] on icon "increase-product-quantity" at bounding box center [65, 127] width 5 height 5
type input "1"
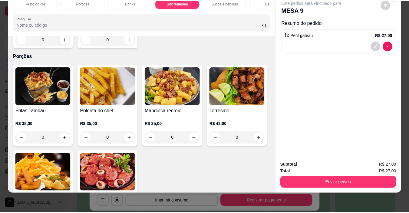
scroll to position [0, 0]
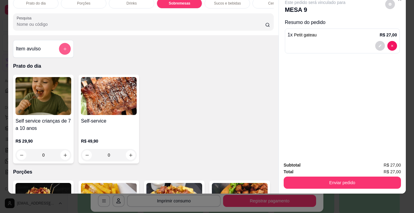
click at [62, 46] on button "add-separate-item" at bounding box center [65, 49] width 12 height 12
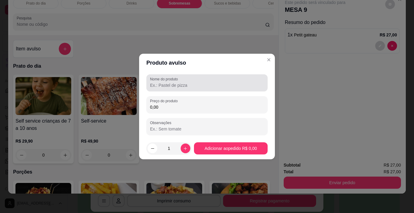
click at [177, 87] on input "Nome do produto" at bounding box center [207, 85] width 114 height 6
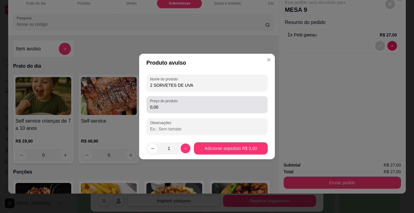
type input "2 SORVETES DE UVA"
click at [175, 107] on input "0,00" at bounding box center [207, 107] width 114 height 6
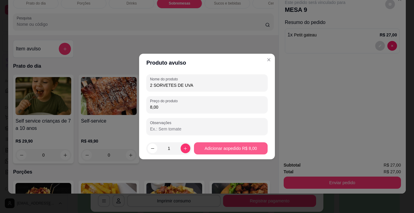
type input "8,00"
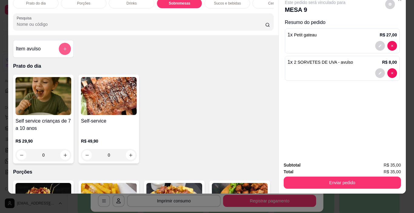
click at [63, 47] on icon "add-separate-item" at bounding box center [65, 49] width 5 height 5
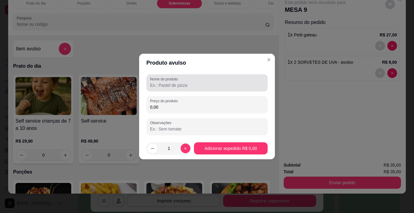
click at [171, 84] on input "Nome do produto" at bounding box center [207, 85] width 114 height 6
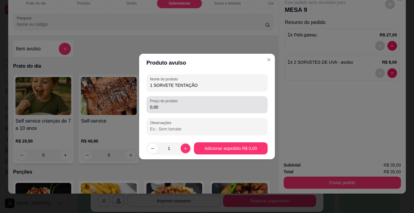
type input "1 SORVETE TENTAÇÃO"
click at [174, 105] on input "0,00" at bounding box center [207, 107] width 114 height 6
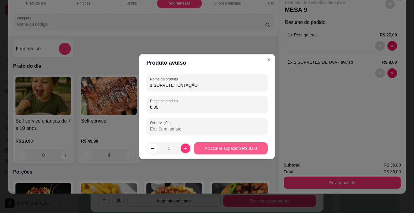
type input "8,00"
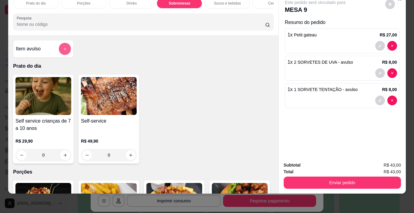
click at [64, 49] on icon "add-separate-item" at bounding box center [65, 49] width 5 height 5
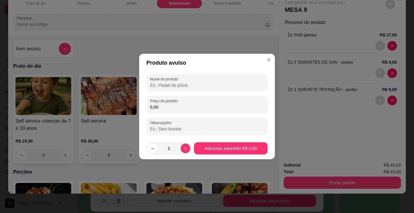
click at [168, 87] on input "Nome do produto" at bounding box center [207, 85] width 114 height 6
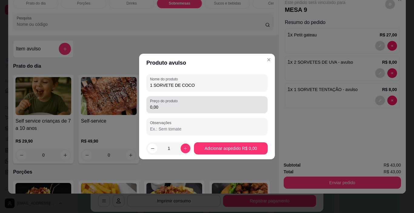
type input "1 SORVETE DE COCO"
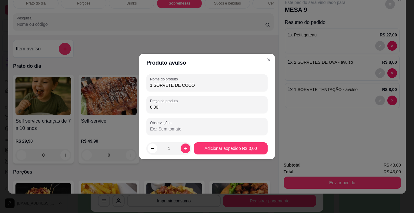
click at [162, 105] on input "0,00" at bounding box center [207, 107] width 114 height 6
type input "5,00"
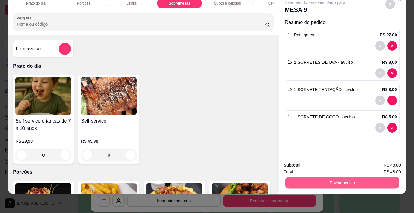
click at [349, 178] on button "Enviar pedido" at bounding box center [342, 183] width 114 height 12
click at [323, 162] on button "Não registrar e enviar pedido" at bounding box center [322, 163] width 61 height 11
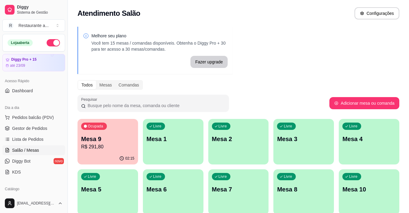
click at [98, 145] on p "R$ 291,80" at bounding box center [107, 146] width 53 height 7
click at [102, 140] on p "Mesa 9" at bounding box center [107, 139] width 53 height 8
click at [112, 142] on p "Mesa 9" at bounding box center [107, 139] width 53 height 8
click at [111, 146] on p "R$ 291,80" at bounding box center [107, 146] width 53 height 7
click at [107, 145] on p "R$ 409,60" at bounding box center [108, 146] width 52 height 7
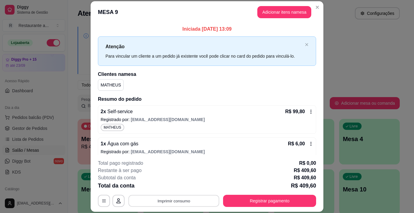
click at [169, 199] on button "Imprimir consumo" at bounding box center [174, 201] width 91 height 12
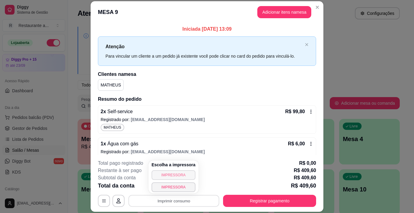
click at [176, 175] on button "IMPRESSORA" at bounding box center [174, 175] width 44 height 10
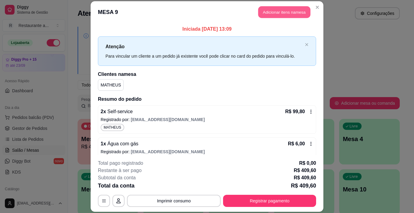
click at [278, 13] on button "Adicionar itens na mesa" at bounding box center [284, 12] width 52 height 12
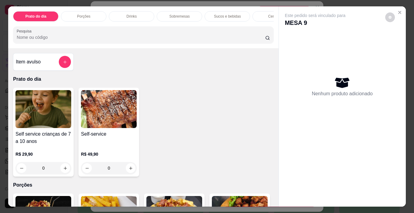
click at [230, 14] on p "Sucos e bebidas" at bounding box center [227, 16] width 27 height 5
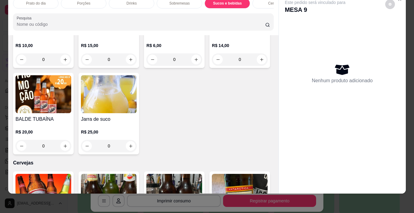
scroll to position [945, 0]
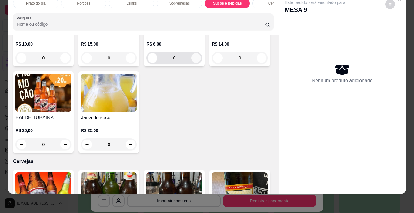
click at [191, 63] on button "increase-product-quantity" at bounding box center [196, 58] width 10 height 10
type input "1"
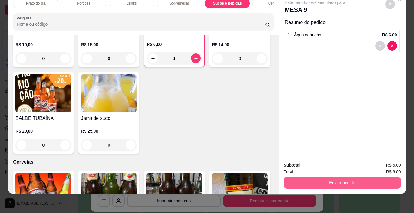
click at [354, 177] on button "Enviar pedido" at bounding box center [342, 182] width 117 height 12
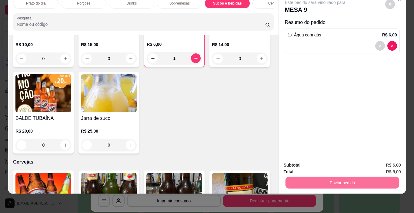
click at [324, 159] on button "Não registrar e enviar pedido" at bounding box center [322, 163] width 63 height 12
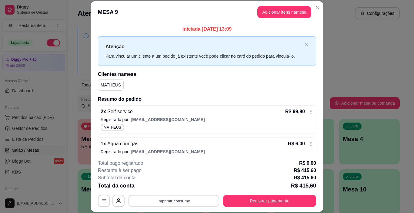
click at [178, 202] on button "Imprimir consumo" at bounding box center [174, 201] width 91 height 12
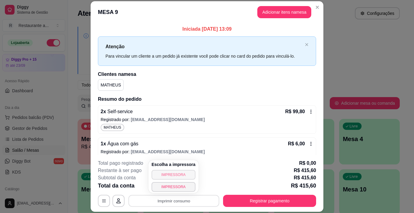
click at [174, 172] on button "IMPRESSORA" at bounding box center [174, 175] width 44 height 10
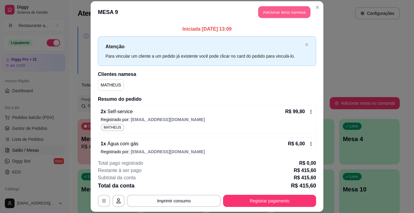
click at [289, 13] on button "Adicionar itens na mesa" at bounding box center [284, 12] width 52 height 12
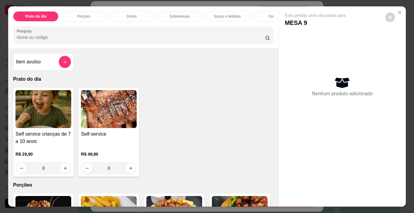
click at [180, 15] on p "Sobremesas" at bounding box center [179, 16] width 20 height 5
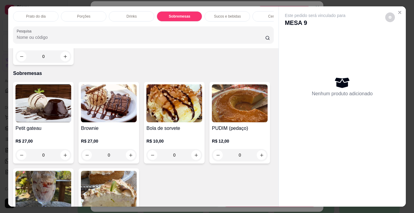
scroll to position [480, 0]
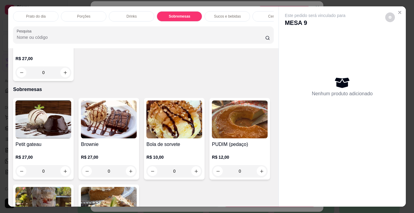
click at [341, 66] on div "Nenhum produto adicionado" at bounding box center [342, 86] width 115 height 119
click at [397, 10] on icon "Close" at bounding box center [399, 12] width 5 height 5
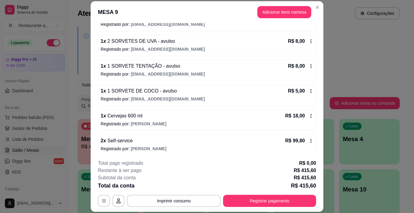
scroll to position [303, 0]
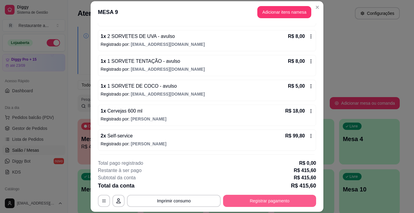
click at [269, 200] on button "Registrar pagamento" at bounding box center [269, 201] width 93 height 12
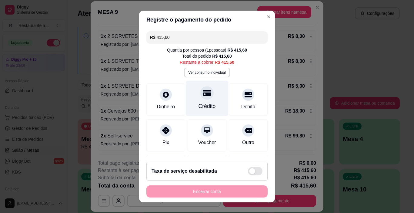
click at [203, 99] on div "Crédito" at bounding box center [207, 98] width 43 height 35
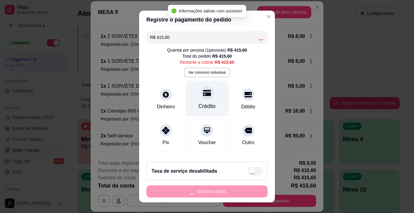
type input "R$ 0,00"
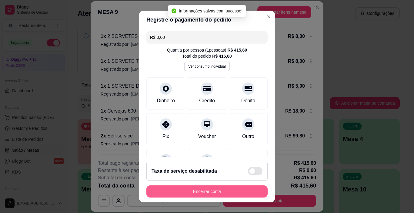
click at [198, 191] on button "Encerrar conta" at bounding box center [206, 191] width 121 height 12
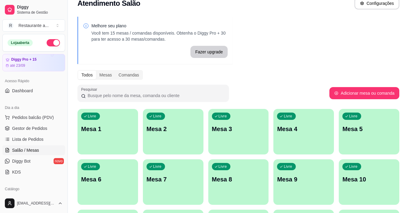
scroll to position [0, 0]
